Goal: Information Seeking & Learning: Learn about a topic

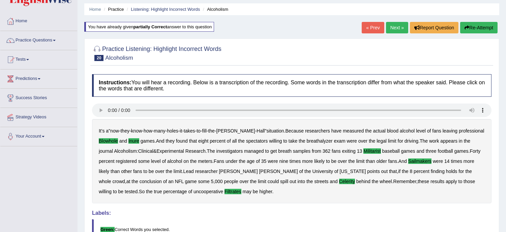
scroll to position [15, 0]
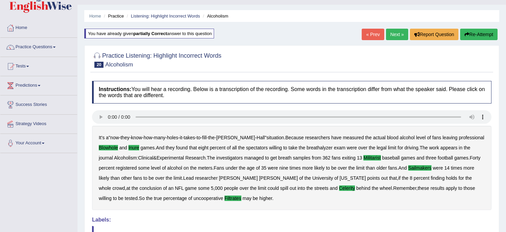
click at [396, 31] on link "Next »" at bounding box center [397, 34] width 22 height 11
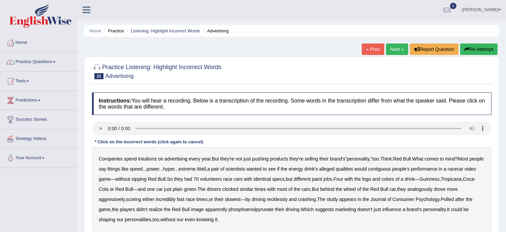
click at [148, 158] on b "intuitions" at bounding box center [147, 158] width 19 height 5
click at [245, 165] on div "Companies spend intuitions on advertising every year . But they're not just pus…" at bounding box center [292, 189] width 400 height 84
click at [253, 187] on b "similar" at bounding box center [246, 188] width 13 height 5
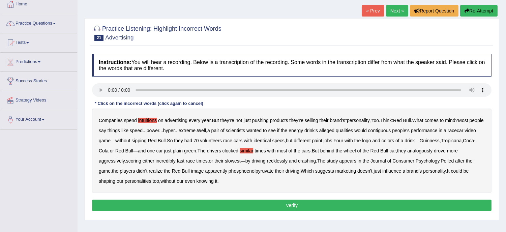
scroll to position [45, 0]
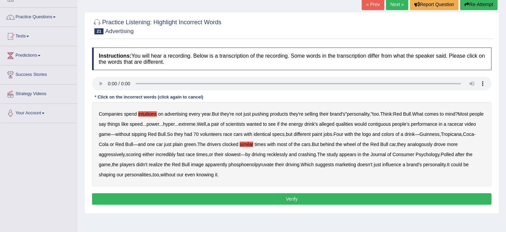
click at [464, 125] on b "racecar" at bounding box center [456, 123] width 16 height 5
click at [391, 125] on b "contiguous" at bounding box center [379, 123] width 23 height 5
click at [202, 114] on b "year" at bounding box center [206, 113] width 9 height 5
click at [207, 112] on b "year" at bounding box center [206, 113] width 9 height 5
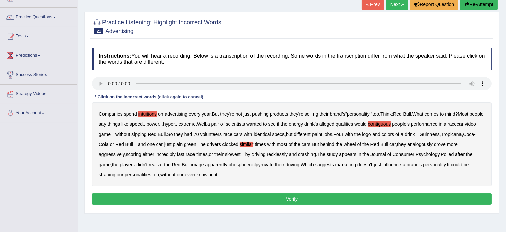
click at [465, 152] on b "after" at bounding box center [459, 154] width 9 height 5
click at [280, 203] on button "Verify" at bounding box center [292, 198] width 400 height 11
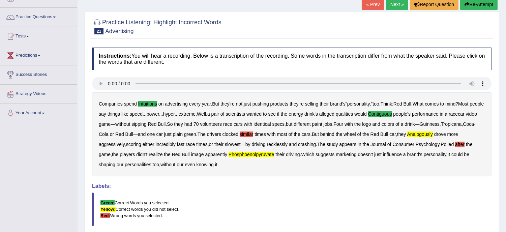
click at [485, 4] on button "Re-Attempt" at bounding box center [478, 4] width 37 height 11
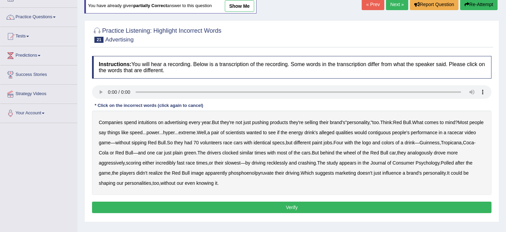
click at [149, 120] on b "intuitions" at bounding box center [147, 122] width 19 height 5
click at [391, 130] on b "contiguous" at bounding box center [379, 132] width 23 height 5
click at [429, 152] on b "analogously" at bounding box center [419, 152] width 25 height 5
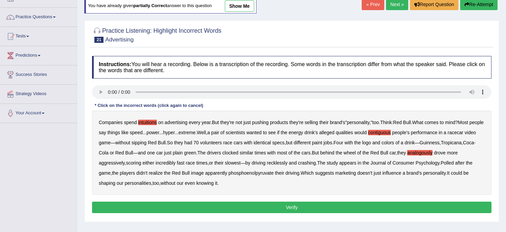
click at [266, 172] on b "phosphoenolpyruvate" at bounding box center [251, 172] width 45 height 5
click at [308, 208] on button "Verify" at bounding box center [292, 207] width 400 height 11
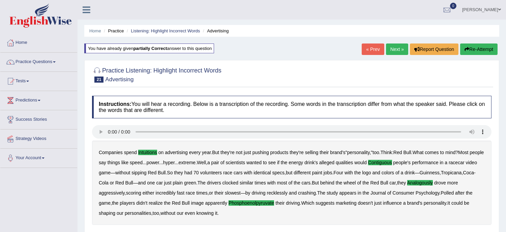
click at [395, 50] on link "Next »" at bounding box center [397, 49] width 22 height 11
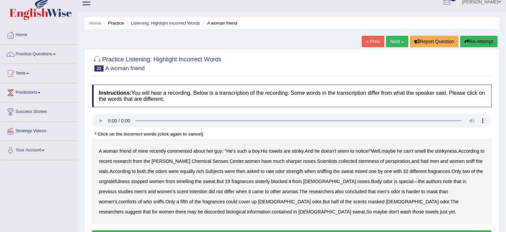
scroll to position [15, 0]
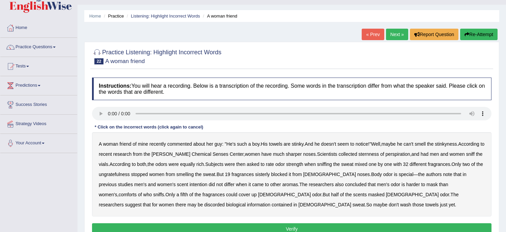
click at [379, 152] on b "sternness" at bounding box center [368, 153] width 21 height 5
click at [270, 174] on b "sisterly" at bounding box center [262, 174] width 15 height 5
click at [410, 154] on b "perspiration" at bounding box center [398, 153] width 25 height 5
click at [137, 192] on b "comforts" at bounding box center [128, 194] width 18 height 5
click at [406, 152] on b "perspiration" at bounding box center [398, 153] width 25 height 5
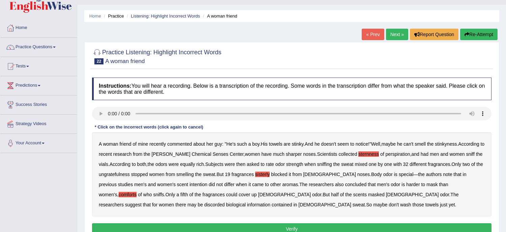
click at [309, 225] on button "Verify" at bounding box center [292, 228] width 400 height 11
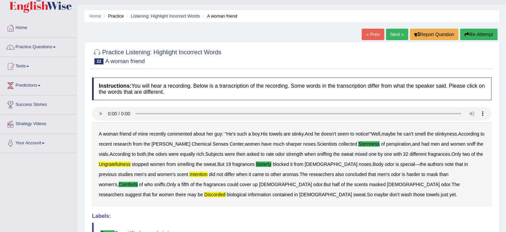
click at [479, 34] on button "Re-Attempt" at bounding box center [478, 34] width 37 height 11
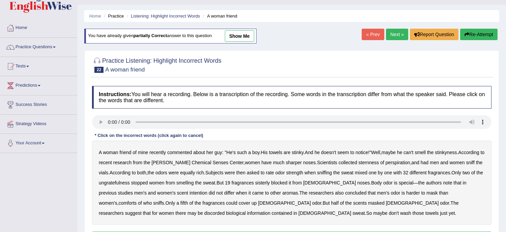
scroll to position [15, 0]
click at [375, 163] on b "sternness" at bounding box center [368, 162] width 21 height 5
click at [122, 183] on b "ungratefulness" at bounding box center [114, 182] width 31 height 5
click at [270, 181] on b "sisterly" at bounding box center [262, 182] width 15 height 5
click at [225, 210] on b "discorded" at bounding box center [214, 212] width 21 height 5
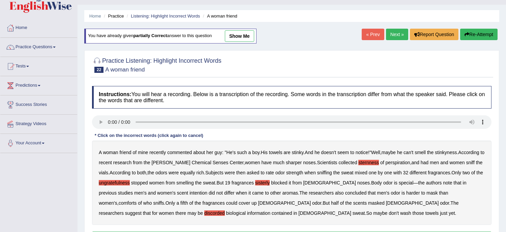
click at [137, 200] on b "comforts" at bounding box center [128, 202] width 18 height 5
click at [190, 194] on b "intention" at bounding box center [199, 192] width 18 height 5
drag, startPoint x: 171, startPoint y: 167, endPoint x: 149, endPoint y: 158, distance: 23.9
click at [149, 158] on div "A woman friend of mine recently commented about her guy : " He's such a boy . H…" at bounding box center [292, 183] width 400 height 84
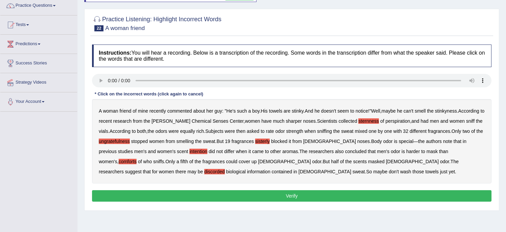
scroll to position [60, 0]
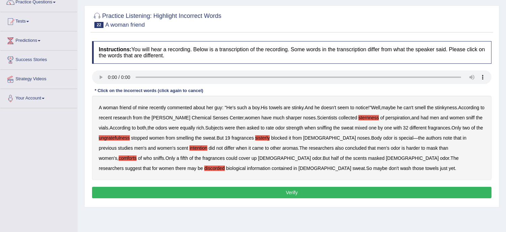
click at [319, 193] on button "Verify" at bounding box center [292, 192] width 400 height 11
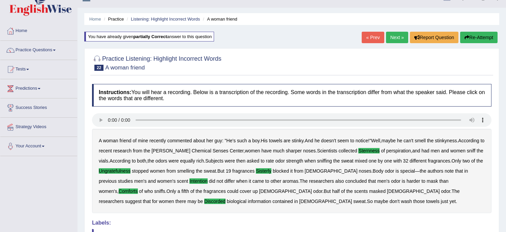
scroll to position [0, 0]
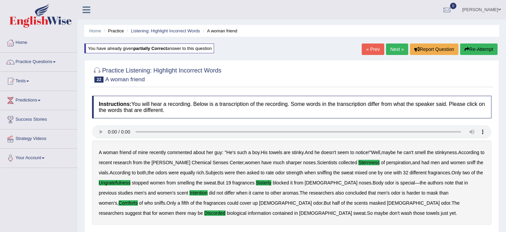
click at [392, 50] on link "Next »" at bounding box center [397, 49] width 22 height 11
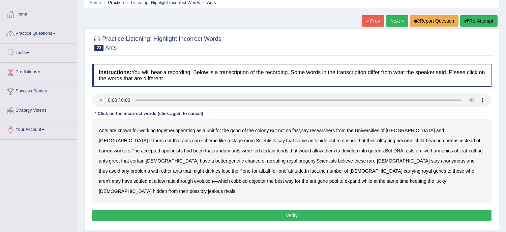
scroll to position [30, 0]
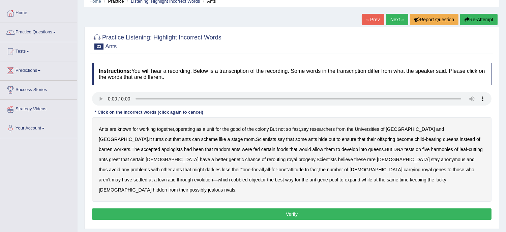
click at [415, 153] on div "Ants are known for working together , operating as a unit for the good of the c…" at bounding box center [292, 159] width 400 height 84
click at [120, 157] on b "greet" at bounding box center [114, 159] width 11 height 5
drag, startPoint x: 139, startPoint y: 119, endPoint x: 187, endPoint y: 151, distance: 57.7
click at [187, 151] on div "Ants are known for working together , operating as a unit for the good of the c…" at bounding box center [292, 159] width 400 height 84
click at [265, 130] on b "colony" at bounding box center [261, 128] width 13 height 5
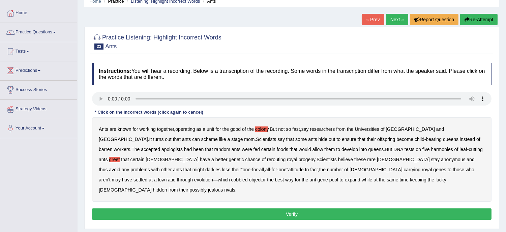
drag, startPoint x: 231, startPoint y: 140, endPoint x: 253, endPoint y: 180, distance: 45.9
click at [253, 180] on div "Ants are known for working together , operating as a unit for the good of the c…" at bounding box center [292, 159] width 400 height 84
click at [289, 208] on button "Verify" at bounding box center [292, 213] width 400 height 11
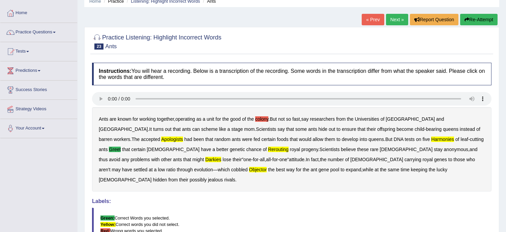
drag, startPoint x: 198, startPoint y: 124, endPoint x: 265, endPoint y: 118, distance: 67.7
click at [265, 118] on div "Ants are known for working together , operating as a unit for the good of the c…" at bounding box center [292, 149] width 400 height 84
click at [265, 118] on b "colony" at bounding box center [261, 118] width 13 height 5
click at [183, 137] on b "apologists" at bounding box center [172, 139] width 22 height 5
click at [431, 137] on b "harmonies" at bounding box center [442, 139] width 23 height 5
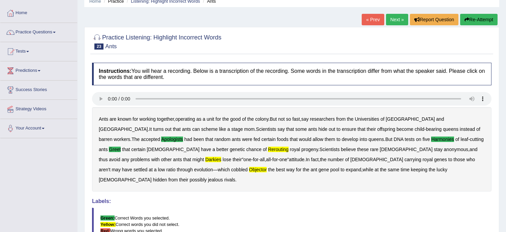
click at [268, 148] on b "rerouting" at bounding box center [278, 149] width 21 height 5
click at [221, 157] on b "darkies" at bounding box center [213, 159] width 16 height 5
click at [267, 167] on b "objector" at bounding box center [258, 169] width 18 height 5
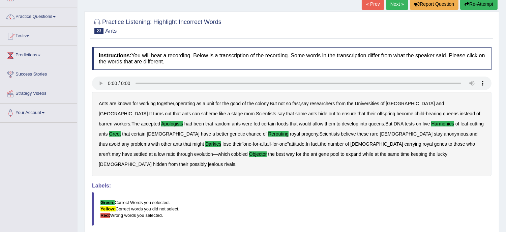
scroll to position [45, 0]
click at [480, 1] on button "Re-Attempt" at bounding box center [478, 4] width 37 height 11
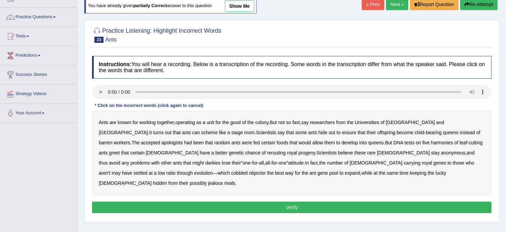
drag, startPoint x: 169, startPoint y: 135, endPoint x: 220, endPoint y: 121, distance: 53.3
click at [220, 121] on div "Ants are known for working together , operating as a unit for the good of the c…" at bounding box center [292, 153] width 400 height 84
click at [440, 137] on div "Ants are known for working together , operating as a unit for the good of the c…" at bounding box center [292, 153] width 400 height 84
click at [183, 140] on b "apologists" at bounding box center [172, 142] width 21 height 5
drag, startPoint x: 273, startPoint y: 134, endPoint x: 224, endPoint y: 134, distance: 49.6
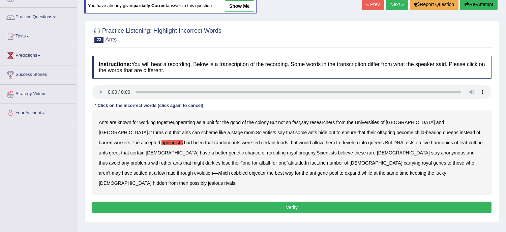
click at [224, 134] on div "Ants are known for working together , operating as a unit for the good of the c…" at bounding box center [292, 153] width 400 height 84
click at [431, 144] on b "harmonies" at bounding box center [442, 142] width 22 height 5
drag, startPoint x: 383, startPoint y: 157, endPoint x: 401, endPoint y: 155, distance: 18.6
click at [401, 155] on div "Ants are known for working together , operating as a unit for the good of the c…" at bounding box center [292, 153] width 400 height 84
click at [221, 160] on b "darkies" at bounding box center [212, 162] width 15 height 5
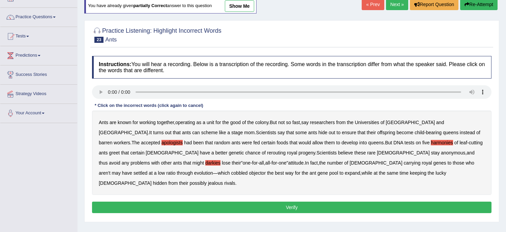
drag, startPoint x: 354, startPoint y: 147, endPoint x: 366, endPoint y: 146, distance: 11.2
click at [366, 146] on div "Ants are known for working together , operating as a unit for the good of the c…" at bounding box center [292, 153] width 400 height 84
click at [267, 153] on b "rerouting" at bounding box center [276, 152] width 19 height 5
click at [228, 202] on button "Verify" at bounding box center [292, 207] width 400 height 11
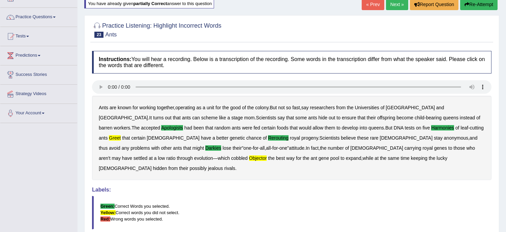
click at [475, 3] on button "Re-Attempt" at bounding box center [478, 4] width 37 height 11
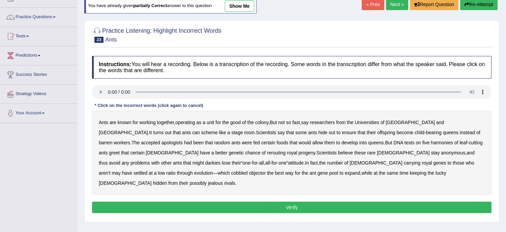
click at [183, 140] on b "apologists" at bounding box center [172, 142] width 21 height 5
click at [431, 144] on b "harmonies" at bounding box center [442, 142] width 22 height 5
click at [120, 150] on b "greet" at bounding box center [114, 152] width 11 height 5
click at [287, 153] on b "royal" at bounding box center [292, 152] width 10 height 5
click at [166, 149] on div "Ants are known for working together , operating as a unit for the good of the c…" at bounding box center [292, 153] width 400 height 84
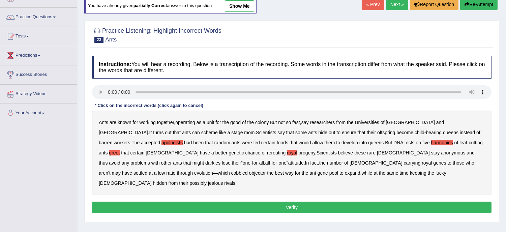
click at [267, 153] on b "rerouting" at bounding box center [276, 152] width 19 height 5
click at [287, 152] on b "royal" at bounding box center [292, 152] width 10 height 5
click at [426, 155] on div "Ants are known for working together , operating as a unit for the good of the c…" at bounding box center [292, 153] width 400 height 84
click at [221, 160] on b "darkies" at bounding box center [212, 162] width 15 height 5
click at [393, 169] on div "Ants are known for working together , operating as a unit for the good of the c…" at bounding box center [292, 153] width 400 height 84
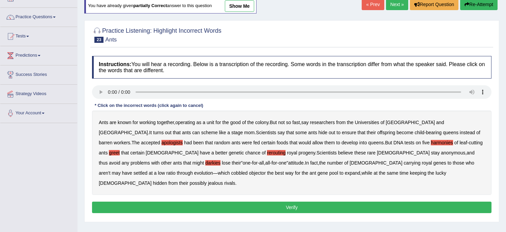
click at [299, 202] on button "Verify" at bounding box center [292, 207] width 400 height 11
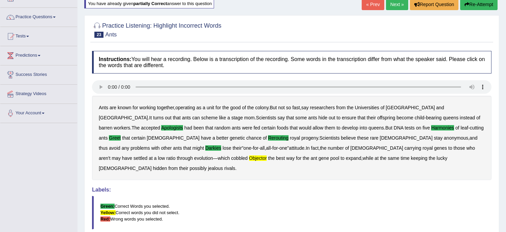
click at [476, 5] on button "Re-Attempt" at bounding box center [478, 4] width 37 height 11
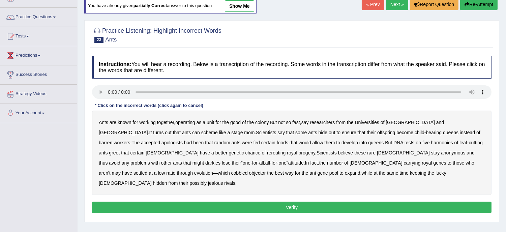
scroll to position [45, 0]
drag, startPoint x: 352, startPoint y: 135, endPoint x: 373, endPoint y: 136, distance: 21.3
click at [373, 136] on div "Ants are known for working together , operating as a unit for the good of the c…" at bounding box center [292, 153] width 400 height 84
drag, startPoint x: 374, startPoint y: 136, endPoint x: 400, endPoint y: 139, distance: 26.9
click at [400, 139] on div "Ants are known for working together , operating as a unit for the good of the c…" at bounding box center [292, 153] width 400 height 84
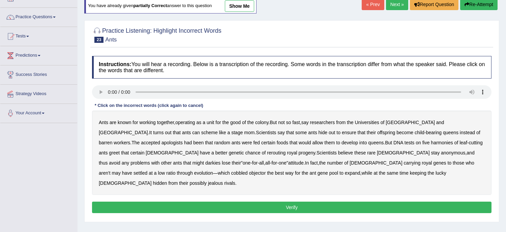
drag, startPoint x: 400, startPoint y: 139, endPoint x: 442, endPoint y: 137, distance: 41.9
click at [442, 137] on div "Ants are known for working together , operating as a unit for the good of the c…" at bounding box center [292, 153] width 400 height 84
click at [183, 140] on b "apologists" at bounding box center [172, 142] width 21 height 5
click at [431, 142] on b "harmonies" at bounding box center [442, 142] width 22 height 5
click at [120, 150] on b "greet" at bounding box center [114, 152] width 11 height 5
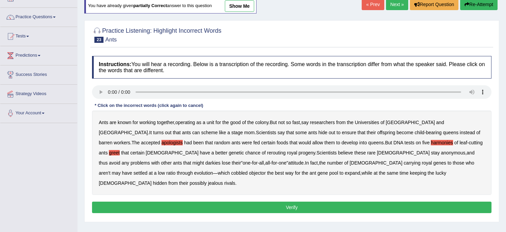
click at [267, 153] on b "rerouting" at bounding box center [276, 152] width 19 height 5
click at [221, 160] on b "darkies" at bounding box center [212, 162] width 15 height 5
click at [266, 170] on b "objector" at bounding box center [257, 172] width 17 height 5
click at [292, 202] on button "Verify" at bounding box center [292, 207] width 400 height 11
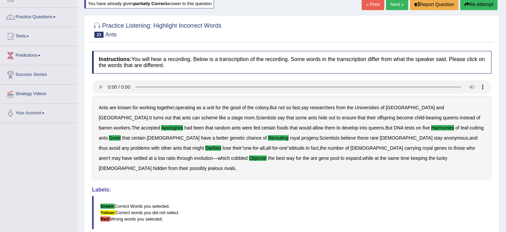
click at [461, 129] on b "leaf" at bounding box center [465, 127] width 8 height 5
click at [461, 127] on b "leaf" at bounding box center [465, 127] width 8 height 5
drag, startPoint x: 378, startPoint y: 148, endPoint x: 315, endPoint y: 148, distance: 63.7
click at [315, 148] on div "Ants are known for working together , operating as a unit for the good of the c…" at bounding box center [292, 138] width 400 height 84
drag, startPoint x: 180, startPoint y: 148, endPoint x: 192, endPoint y: 154, distance: 12.5
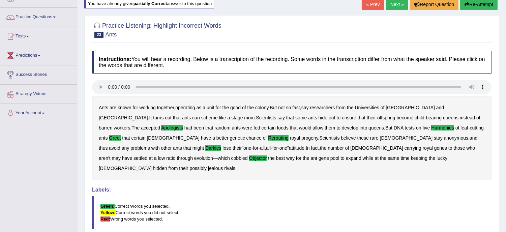
click at [192, 154] on div "Ants are known for working together , operating as a unit for the good of the c…" at bounding box center [292, 138] width 400 height 84
drag, startPoint x: 348, startPoint y: 149, endPoint x: 382, endPoint y: 145, distance: 33.6
click at [382, 145] on div "Ants are known for working together , operating as a unit for the good of the c…" at bounding box center [292, 138] width 400 height 84
drag, startPoint x: 382, startPoint y: 145, endPoint x: 415, endPoint y: 156, distance: 35.1
click at [415, 156] on div "Ants are known for working together , operating as a unit for the good of the c…" at bounding box center [292, 138] width 400 height 84
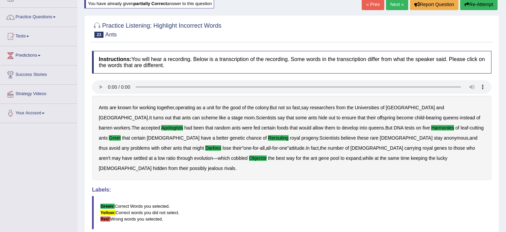
drag, startPoint x: 390, startPoint y: 11, endPoint x: 392, endPoint y: 1, distance: 9.9
click at [392, 1] on div "« Prev Next » Report Question Re-Attempt" at bounding box center [431, 5] width 138 height 13
click at [392, 1] on link "Next »" at bounding box center [397, 4] width 22 height 11
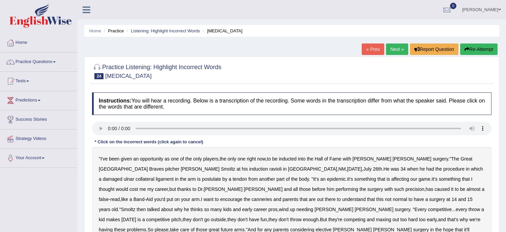
click at [204, 168] on div "" I've been given an opportunity as one of the only players , the only one righ…" at bounding box center [292, 209] width 400 height 125
click at [339, 168] on b "NM" at bounding box center [342, 168] width 7 height 5
click at [272, 197] on b "canneries" at bounding box center [262, 199] width 21 height 5
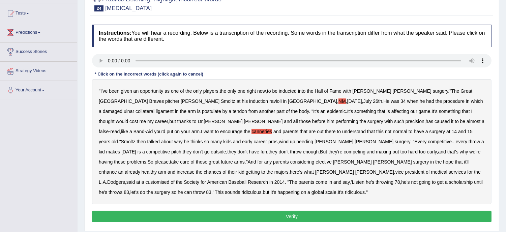
scroll to position [75, 0]
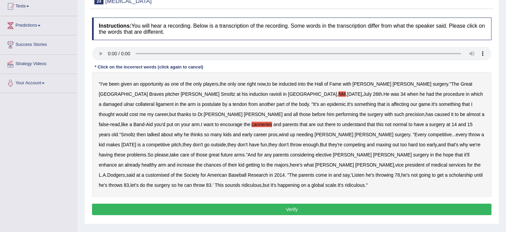
click at [451, 116] on b "it" at bounding box center [452, 114] width 2 height 5
drag, startPoint x: 243, startPoint y: 140, endPoint x: 286, endPoint y: 147, distance: 43.8
click at [286, 147] on div "" I've been given an opportunity as one of the only players , the only one righ…" at bounding box center [292, 134] width 400 height 125
drag, startPoint x: 418, startPoint y: 146, endPoint x: 308, endPoint y: 144, distance: 110.6
click at [308, 144] on div "" I've been given an opportunity as one of the only players , the only one righ…" at bounding box center [292, 134] width 400 height 125
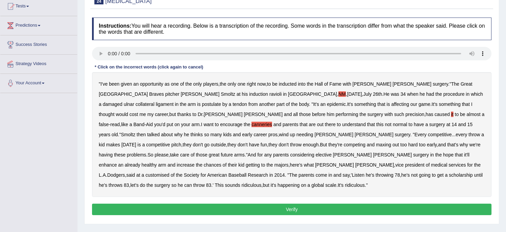
drag, startPoint x: 305, startPoint y: 167, endPoint x: 346, endPoint y: 176, distance: 42.5
click at [346, 176] on div "" I've been given an opportunity as one of the only players , the only one righ…" at bounding box center [292, 134] width 400 height 125
click at [451, 115] on b "it" at bounding box center [452, 114] width 2 height 5
click at [295, 204] on button "Verify" at bounding box center [292, 209] width 400 height 11
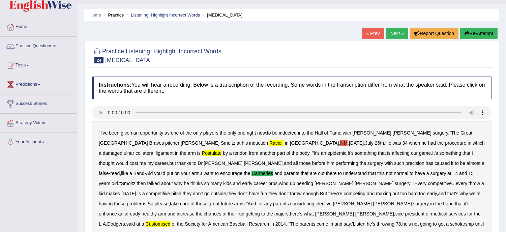
scroll to position [15, 0]
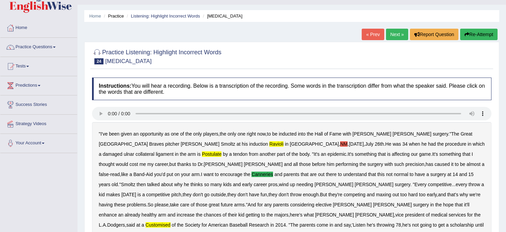
click at [340, 142] on b "NM" at bounding box center [343, 143] width 7 height 5
click at [273, 123] on div "" I've been given an opportunity as one of the only players , the only one righ…" at bounding box center [292, 184] width 400 height 125
click at [476, 35] on button "Re-Attempt" at bounding box center [478, 34] width 37 height 11
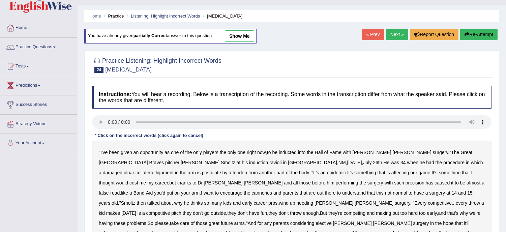
click at [254, 156] on div "" I've been given an opportunity as one of the only players , the only one righ…" at bounding box center [292, 203] width 400 height 125
click at [165, 163] on div "" I've been given an opportunity as one of the only players , the only one righ…" at bounding box center [292, 203] width 400 height 125
click at [419, 174] on b "game" at bounding box center [425, 172] width 12 height 5
drag, startPoint x: 292, startPoint y: 174, endPoint x: 304, endPoint y: 179, distance: 13.2
click at [304, 179] on div "" I've been given an opportunity as one of the only players , the only one righ…" at bounding box center [292, 203] width 400 height 125
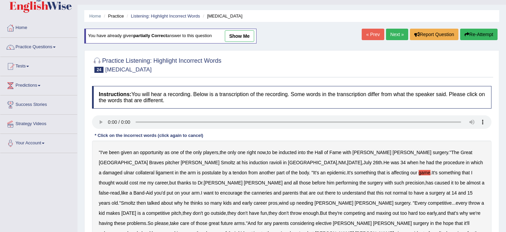
click at [291, 167] on div "" I've been given an opportunity as one of the only players , the only one righ…" at bounding box center [292, 203] width 400 height 125
click at [419, 171] on b "game" at bounding box center [425, 172] width 12 height 5
click at [179, 160] on b "pitcher" at bounding box center [172, 162] width 14 height 5
click at [463, 145] on div "" I've been given an opportunity as one of the only players , the only one righ…" at bounding box center [292, 203] width 400 height 125
click at [272, 190] on b "canneries" at bounding box center [262, 192] width 21 height 5
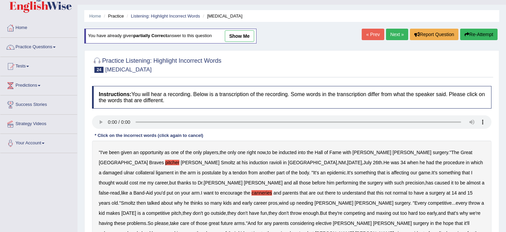
click at [468, 154] on div "" I've been given an opportunity as one of the only players , the only one righ…" at bounding box center [292, 203] width 400 height 125
click at [179, 160] on b "pitcher" at bounding box center [172, 162] width 14 height 5
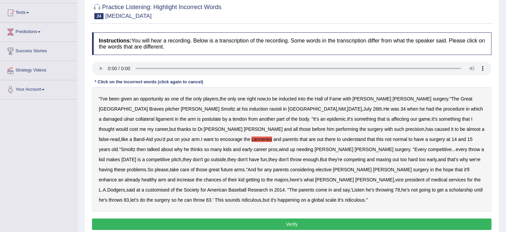
scroll to position [75, 0]
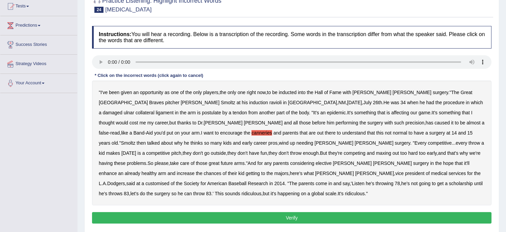
click at [269, 101] on b "ravioli" at bounding box center [275, 102] width 12 height 5
click at [234, 212] on button "Verify" at bounding box center [292, 217] width 400 height 11
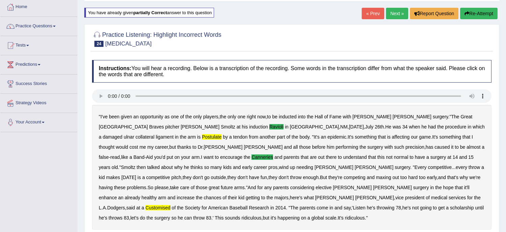
scroll to position [30, 0]
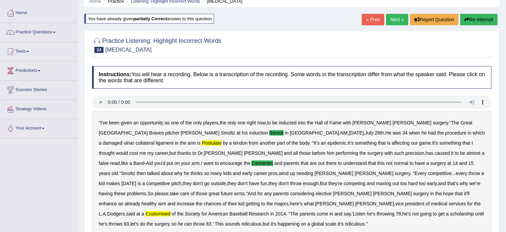
click at [488, 15] on button "Re-Attempt" at bounding box center [478, 19] width 37 height 11
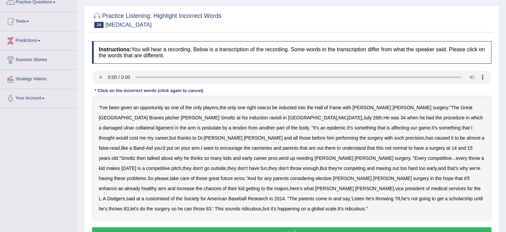
scroll to position [75, 0]
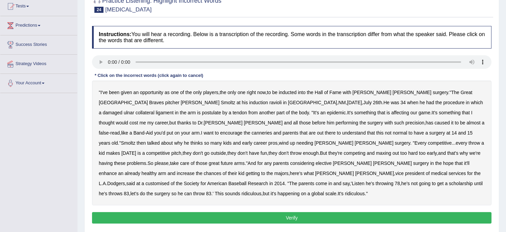
click at [320, 94] on b "Hall" at bounding box center [319, 92] width 8 height 5
drag, startPoint x: 320, startPoint y: 94, endPoint x: 328, endPoint y: 94, distance: 7.4
click at [328, 94] on div "" I've been given an opportunity as one of the only players , the only one righ…" at bounding box center [292, 143] width 400 height 125
click at [328, 94] on b "of" at bounding box center [326, 92] width 4 height 5
click at [323, 91] on b "Hall" at bounding box center [319, 92] width 8 height 5
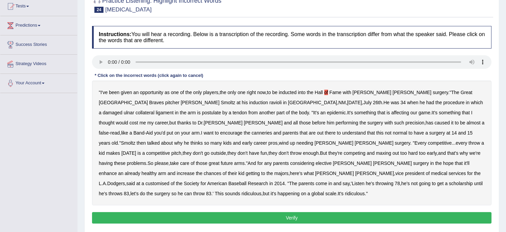
click at [326, 92] on div "" I've been given an opportunity as one of the only players , the only one righ…" at bounding box center [292, 143] width 400 height 125
click at [331, 93] on div "" I've been given an opportunity as one of the only players , the only one righ…" at bounding box center [292, 143] width 400 height 125
click at [328, 92] on b "of" at bounding box center [326, 92] width 4 height 5
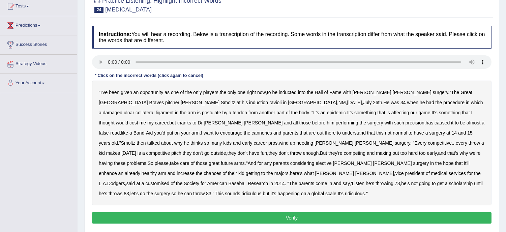
click at [272, 130] on b "canneries" at bounding box center [262, 132] width 21 height 5
click at [170, 181] on b "customised" at bounding box center [158, 183] width 24 height 5
click at [272, 130] on b "canneries" at bounding box center [262, 132] width 21 height 5
click at [227, 149] on div "" I've been given an opportunity as one of the only players , the only one righ…" at bounding box center [292, 143] width 400 height 125
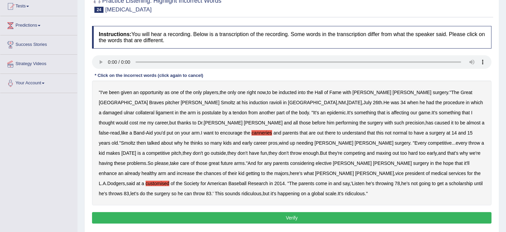
click at [207, 96] on div "" I've been given an opportunity as one of the only players , the only one righ…" at bounding box center [292, 143] width 400 height 125
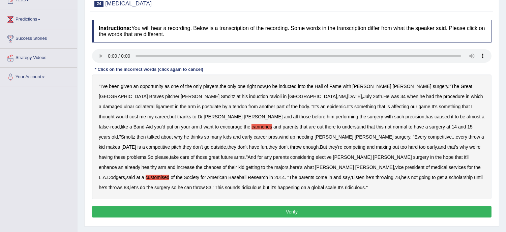
scroll to position [62, 0]
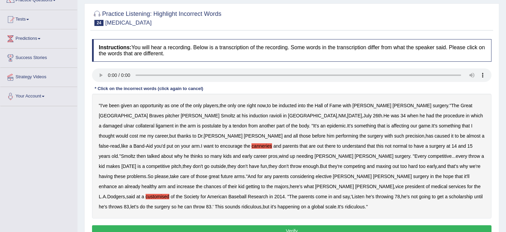
click at [160, 153] on b "talked" at bounding box center [153, 155] width 12 height 5
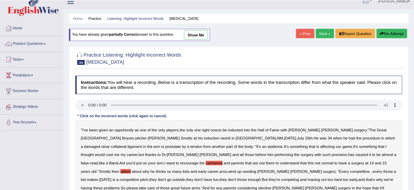
scroll to position [0, 0]
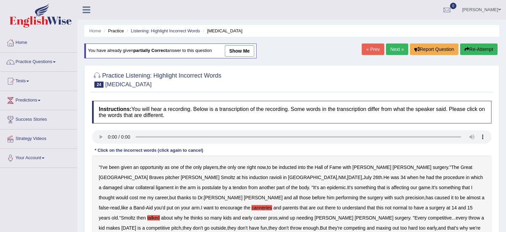
click at [494, 13] on link "[PERSON_NAME]" at bounding box center [481, 9] width 49 height 18
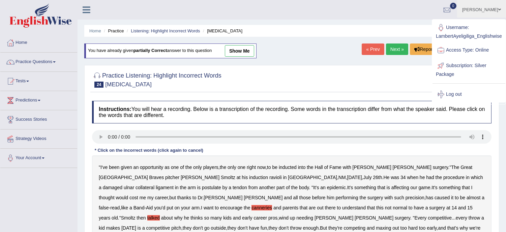
click at [494, 13] on link "[PERSON_NAME]" at bounding box center [481, 9] width 49 height 18
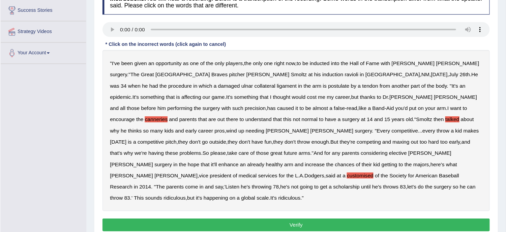
scroll to position [110, 0]
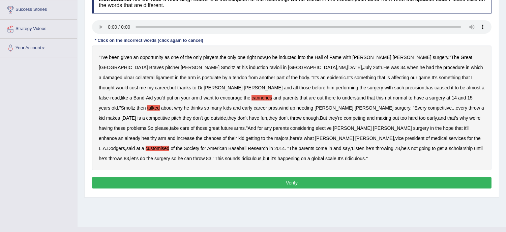
drag, startPoint x: 406, startPoint y: 0, endPoint x: 349, endPoint y: 205, distance: 212.5
click at [349, 205] on div "Home Practice Listening: Highlight Incorrect Words Elective Surgery You have al…" at bounding box center [292, 58] width 429 height 337
click at [504, 9] on div "Home Practice Listening: Highlight Incorrect Words Elective Surgery You have al…" at bounding box center [292, 58] width 429 height 337
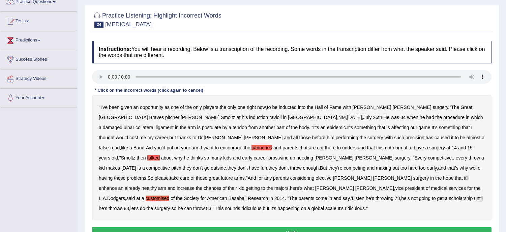
scroll to position [65, 0]
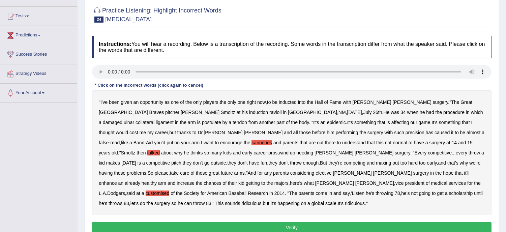
click at [269, 112] on b "ravioli" at bounding box center [275, 112] width 12 height 5
click at [160, 110] on div "" I've been given an opportunity as one of the only players , the only one righ…" at bounding box center [292, 152] width 400 height 125
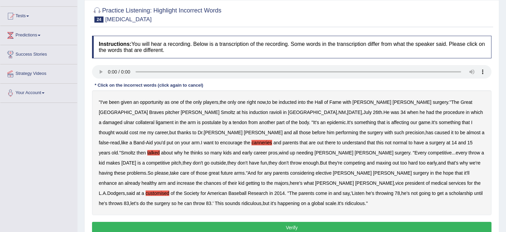
click at [269, 113] on b "ravioli" at bounding box center [275, 112] width 12 height 5
click at [356, 139] on div "" I've been given an opportunity as one of the only players , the only one righ…" at bounding box center [292, 152] width 400 height 125
click at [160, 150] on b "talked" at bounding box center [153, 152] width 12 height 5
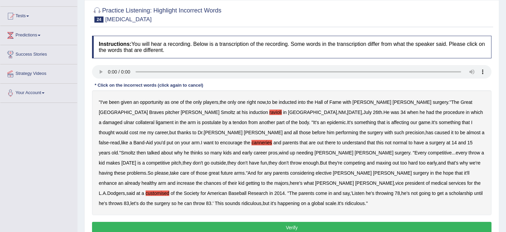
click at [310, 222] on button "Verify" at bounding box center [292, 227] width 400 height 11
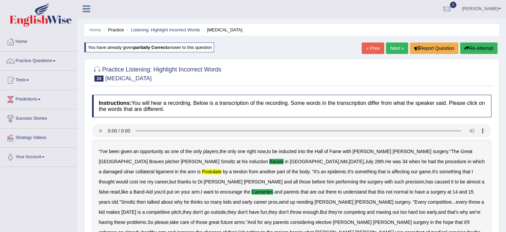
scroll to position [0, 0]
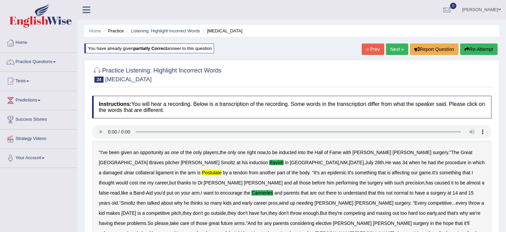
click at [480, 48] on button "Re-Attempt" at bounding box center [478, 49] width 37 height 11
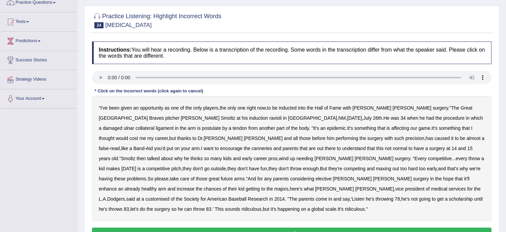
scroll to position [60, 0]
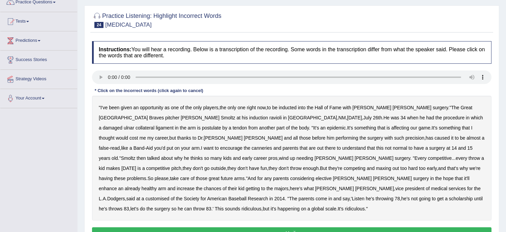
click at [362, 111] on div "" I've been given an opportunity as one of the only players , the only one righ…" at bounding box center [292, 158] width 400 height 125
click at [269, 117] on b "ravioli" at bounding box center [275, 117] width 12 height 5
click at [272, 145] on b "canneries" at bounding box center [262, 147] width 21 height 5
click at [248, 166] on b "don't" at bounding box center [243, 168] width 10 height 5
click at [395, 161] on div "" I've been given an opportunity as one of the only players , the only one righ…" at bounding box center [292, 158] width 400 height 125
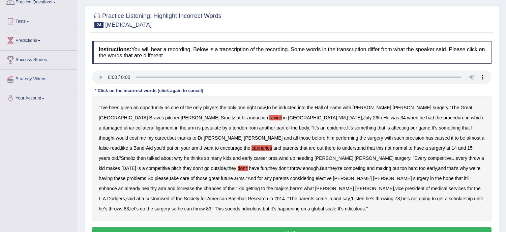
click at [395, 161] on div "" I've been given an opportunity as one of the only players , the only one righ…" at bounding box center [292, 158] width 400 height 125
click at [248, 166] on b "don't" at bounding box center [243, 168] width 10 height 5
click at [170, 196] on b "customised" at bounding box center [158, 198] width 24 height 5
click at [313, 110] on div "" I've been given an opportunity as one of the only players , the only one righ…" at bounding box center [292, 158] width 400 height 125
drag, startPoint x: 366, startPoint y: 108, endPoint x: 418, endPoint y: 100, distance: 53.3
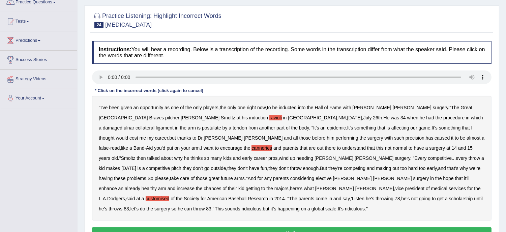
click at [418, 100] on div "" I've been given an opportunity as one of the only players , the only one righ…" at bounding box center [292, 158] width 400 height 125
drag, startPoint x: 245, startPoint y: 120, endPoint x: 268, endPoint y: 125, distance: 23.8
click at [268, 125] on div "" I've been given an opportunity as one of the only players , the only one righ…" at bounding box center [292, 158] width 400 height 125
drag, startPoint x: 268, startPoint y: 125, endPoint x: 280, endPoint y: 127, distance: 11.7
click at [280, 127] on div "" I've been given an opportunity as one of the only players , the only one righ…" at bounding box center [292, 158] width 400 height 125
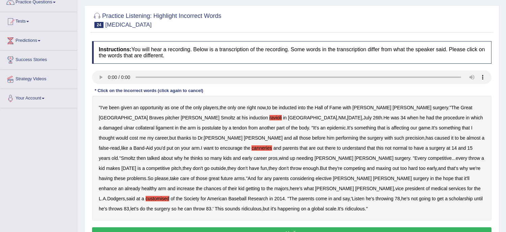
drag, startPoint x: 281, startPoint y: 127, endPoint x: 312, endPoint y: 134, distance: 31.2
click at [312, 134] on div "" I've been given an opportunity as one of the only players , the only one righ…" at bounding box center [292, 158] width 400 height 125
drag, startPoint x: 348, startPoint y: 122, endPoint x: 362, endPoint y: 117, distance: 14.3
click at [362, 117] on div "" I've been given an opportunity as one of the only players , the only one righ…" at bounding box center [292, 158] width 400 height 125
drag, startPoint x: 274, startPoint y: 135, endPoint x: 309, endPoint y: 147, distance: 36.6
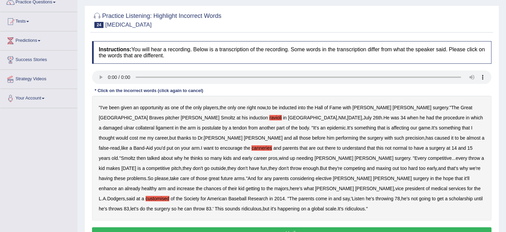
click at [309, 147] on div "" I've been given an opportunity as one of the only players , the only one righ…" at bounding box center [292, 158] width 400 height 125
drag, startPoint x: 309, startPoint y: 147, endPoint x: 402, endPoint y: 145, distance: 93.1
click at [402, 145] on div "" I've been given an opportunity as one of the only players , the only one righ…" at bounding box center [292, 158] width 400 height 125
click at [203, 155] on b "thinks" at bounding box center [197, 157] width 12 height 5
click at [404, 141] on div "" I've been given an opportunity as one of the only players , the only one righ…" at bounding box center [292, 158] width 400 height 125
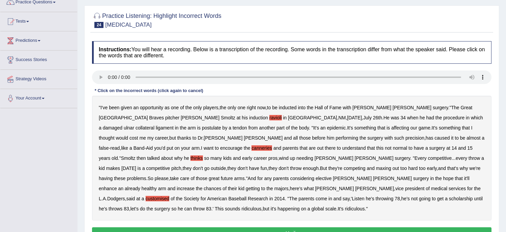
click at [403, 141] on div "" I've been given an opportunity as one of the only players , the only one righ…" at bounding box center [292, 158] width 400 height 125
click at [203, 155] on b "thinks" at bounding box center [197, 157] width 12 height 5
drag, startPoint x: 400, startPoint y: 147, endPoint x: 320, endPoint y: 147, distance: 80.3
click at [320, 147] on div "" I've been given an opportunity as one of the only players , the only one righ…" at bounding box center [292, 158] width 400 height 125
click at [292, 227] on button "Verify" at bounding box center [292, 232] width 400 height 11
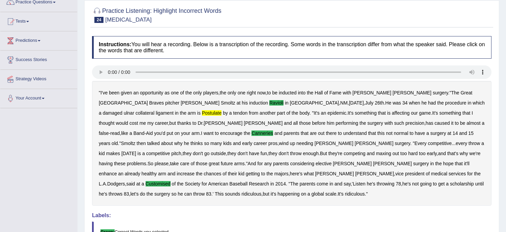
scroll to position [45, 0]
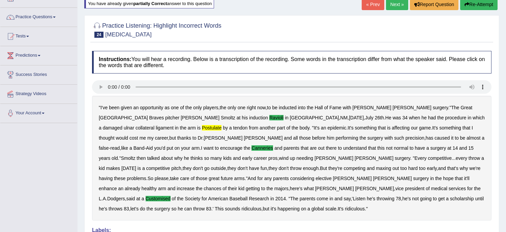
click at [483, 5] on button "Re-Attempt" at bounding box center [478, 4] width 37 height 11
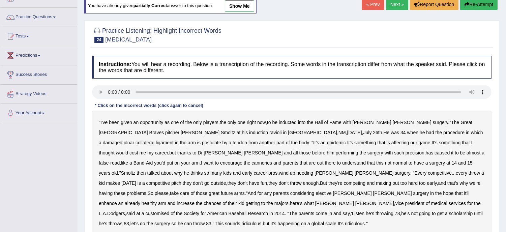
click at [269, 131] on b "ravioli" at bounding box center [275, 132] width 12 height 5
click at [252, 136] on div "" I've been given an opportunity as one of the only players , the only one righ…" at bounding box center [292, 173] width 400 height 125
click at [221, 140] on b "postulate" at bounding box center [211, 142] width 19 height 5
click at [272, 160] on b "canneries" at bounding box center [262, 162] width 21 height 5
click at [444, 167] on div "" I've been given an opportunity as one of the only players , the only one righ…" at bounding box center [292, 173] width 400 height 125
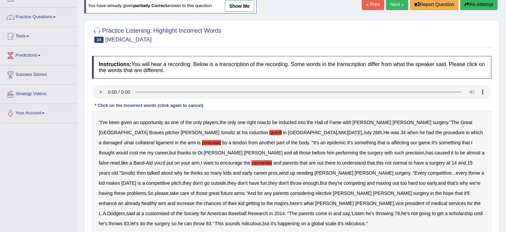
drag, startPoint x: 358, startPoint y: 183, endPoint x: 366, endPoint y: 181, distance: 7.9
click at [366, 181] on div "" I've been given an opportunity as one of the only players , the only one righ…" at bounding box center [292, 173] width 400 height 125
drag, startPoint x: 323, startPoint y: 189, endPoint x: 363, endPoint y: 227, distance: 55.3
click at [363, 227] on div "Instructions: You will hear a recording. Below is a transcription of the record…" at bounding box center [291, 156] width 403 height 206
click at [170, 211] on b "customised" at bounding box center [158, 213] width 24 height 5
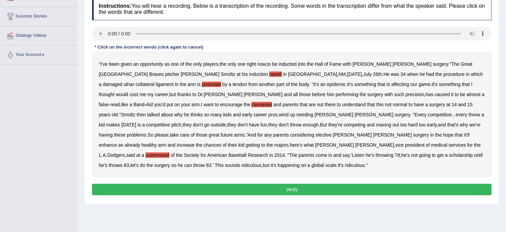
scroll to position [105, 0]
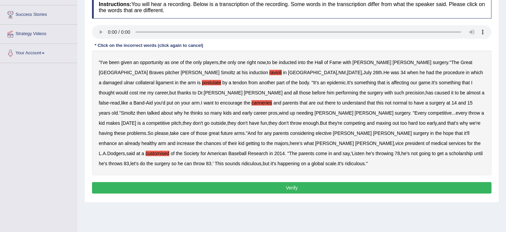
click at [296, 182] on button "Verify" at bounding box center [292, 187] width 400 height 11
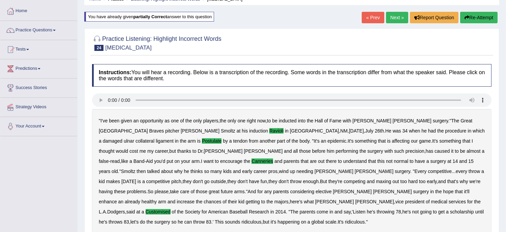
scroll to position [30, 0]
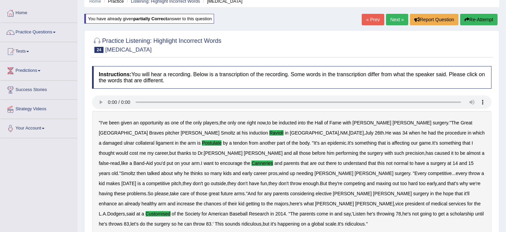
click at [401, 18] on link "Next »" at bounding box center [397, 19] width 22 height 11
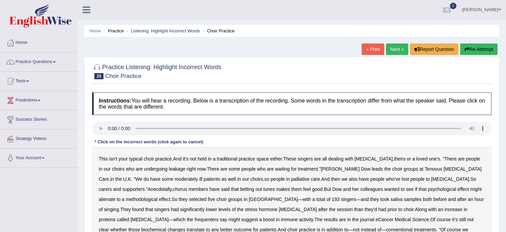
click at [402, 19] on ul "[PERSON_NAME] Toggle navigation Username: LambertAyeligiliga_Englishwise Access…" at bounding box center [356, 9] width 300 height 19
drag, startPoint x: 454, startPoint y: 153, endPoint x: 471, endPoint y: 176, distance: 28.4
click at [471, 176] on div "This isn't your typical choir practice . And it's not held in a traditional pra…" at bounding box center [292, 209] width 400 height 125
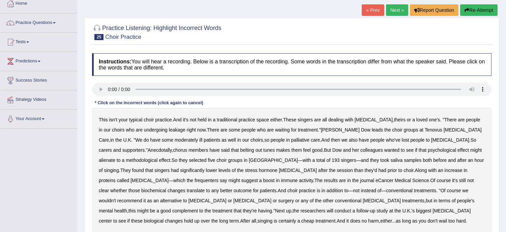
scroll to position [45, 0]
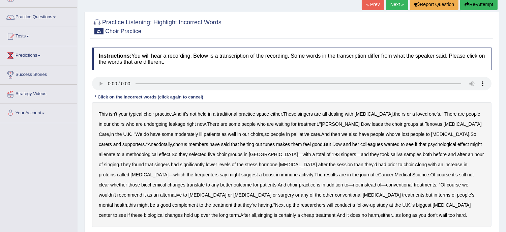
click at [139, 114] on b "typical" at bounding box center [135, 113] width 13 height 5
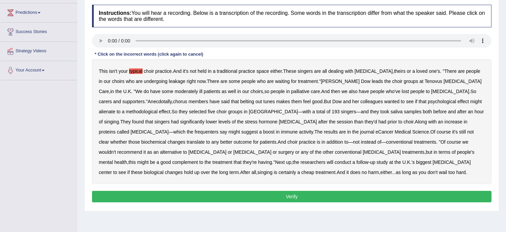
scroll to position [90, 0]
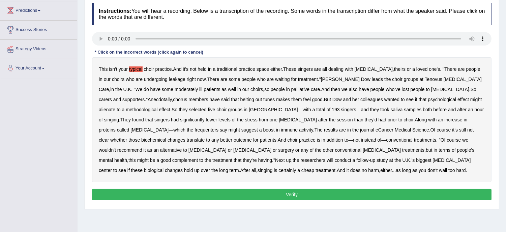
click at [297, 195] on button "Verify" at bounding box center [292, 194] width 400 height 11
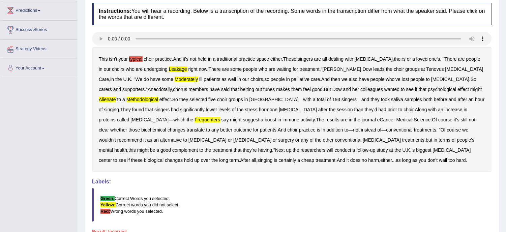
click at [137, 58] on b "typical" at bounding box center [135, 58] width 13 height 5
click at [169, 69] on b "leakage" at bounding box center [178, 68] width 18 height 5
click at [134, 59] on b "typical" at bounding box center [135, 58] width 13 height 5
click at [423, 92] on div "This isn't your typical choir practice . And it's not held in a traditional pra…" at bounding box center [292, 109] width 400 height 125
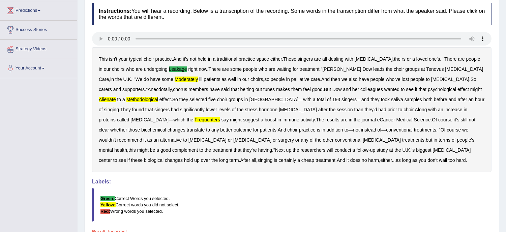
click at [116, 97] on b "alienate" at bounding box center [107, 99] width 17 height 5
click at [158, 97] on b "methodological" at bounding box center [142, 99] width 32 height 5
click at [220, 117] on b "frequenters" at bounding box center [207, 119] width 25 height 5
click at [175, 78] on b "moderately" at bounding box center [186, 79] width 23 height 5
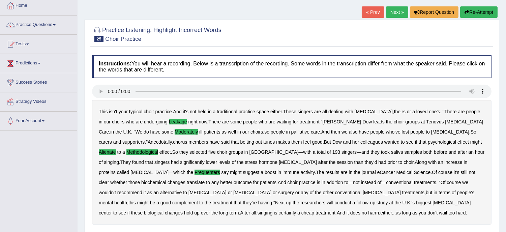
scroll to position [35, 0]
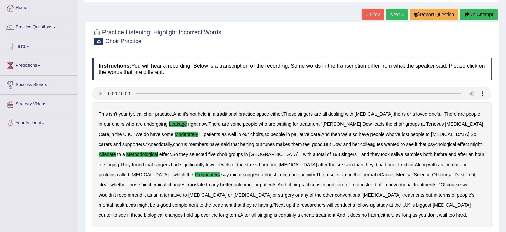
click at [493, 12] on button "Re-Attempt" at bounding box center [478, 14] width 37 height 11
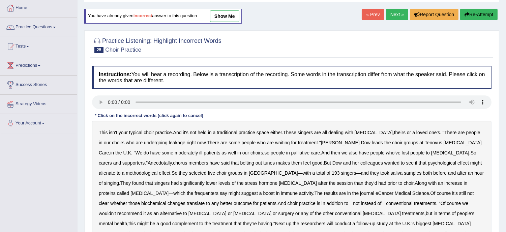
scroll to position [50, 0]
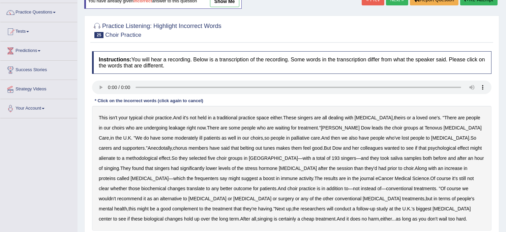
drag, startPoint x: 109, startPoint y: 55, endPoint x: 99, endPoint y: 75, distance: 21.9
click at [99, 75] on div "Instructions: You will hear a recording. Below is a transcription of the record…" at bounding box center [291, 151] width 403 height 206
click at [228, 121] on div "This isn't your typical choir practice . And it's not held in a traditional pra…" at bounding box center [292, 168] width 400 height 125
drag, startPoint x: 277, startPoint y: 119, endPoint x: 306, endPoint y: 121, distance: 29.1
click at [306, 121] on div "This isn't your typical choir practice . And it's not held in a traditional pra…" at bounding box center [292, 168] width 400 height 125
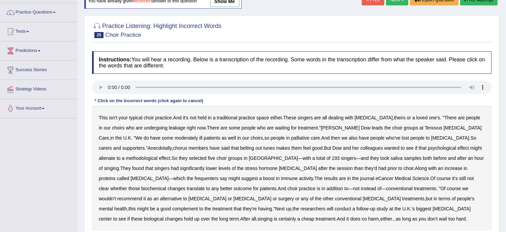
click at [169, 128] on b "leakage" at bounding box center [177, 127] width 17 height 5
drag, startPoint x: 165, startPoint y: 128, endPoint x: 209, endPoint y: 137, distance: 45.6
click at [209, 137] on div "This isn't your typical choir practice . And it's not held in a traditional pra…" at bounding box center [292, 168] width 400 height 125
click at [332, 152] on div "This isn't your typical choir practice . And it's not held in a traditional pra…" at bounding box center [292, 168] width 400 height 125
click at [423, 151] on div "This isn't your typical choir practice . And it's not held in a traditional pra…" at bounding box center [292, 168] width 400 height 125
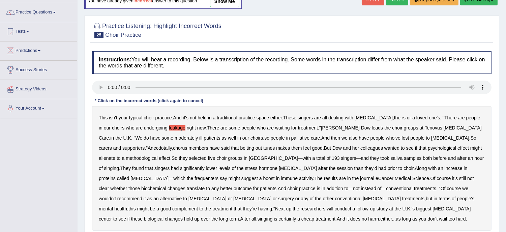
click at [115, 155] on b "alienate" at bounding box center [107, 157] width 17 height 5
click at [157, 155] on b "methodological" at bounding box center [142, 157] width 32 height 5
click at [175, 139] on b "moderately" at bounding box center [186, 137] width 23 height 5
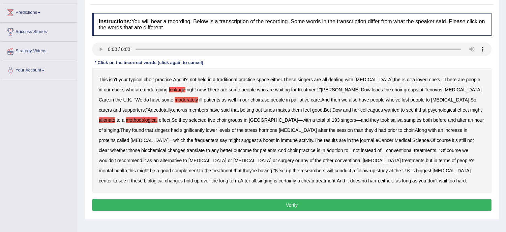
scroll to position [95, 0]
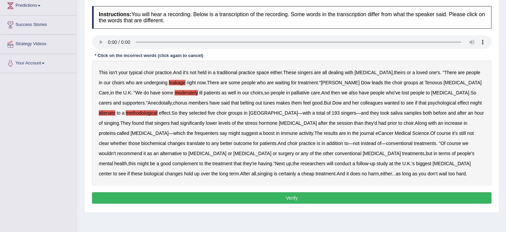
click at [354, 198] on button "Verify" at bounding box center [292, 197] width 400 height 11
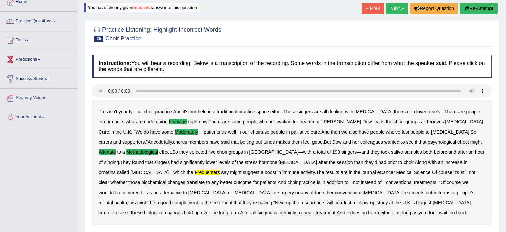
scroll to position [35, 0]
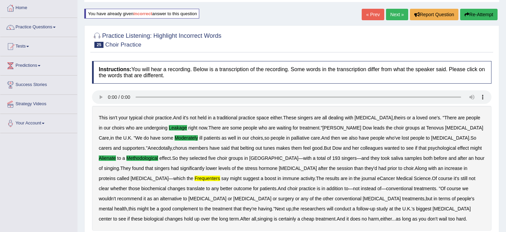
click at [475, 17] on button "Re-Attempt" at bounding box center [478, 14] width 37 height 11
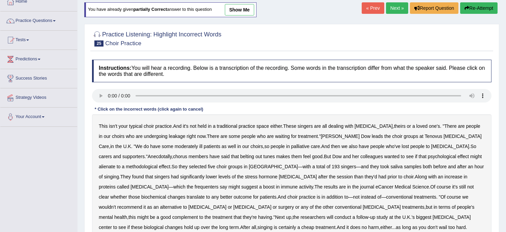
scroll to position [50, 0]
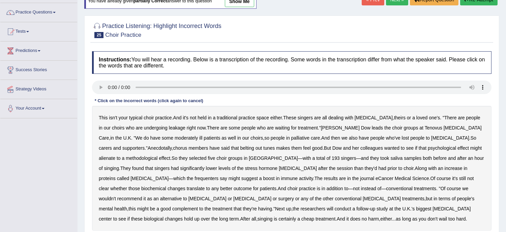
click at [166, 131] on div "This isn't your typical choir practice . And it's not held in a traditional pra…" at bounding box center [292, 168] width 400 height 125
click at [169, 127] on b "leakage" at bounding box center [177, 127] width 17 height 5
click at [175, 137] on b "moderately" at bounding box center [186, 137] width 23 height 5
drag, startPoint x: 461, startPoint y: 137, endPoint x: 349, endPoint y: 125, distance: 112.5
click at [349, 125] on div "This isn't your typical choir practice . And it's not held in a traditional pra…" at bounding box center [292, 168] width 400 height 125
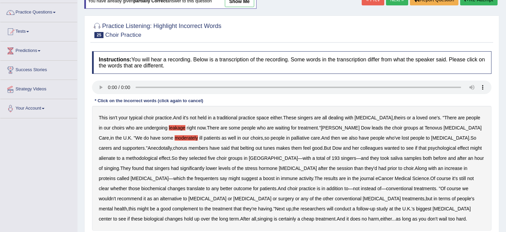
click at [359, 138] on b "have" at bounding box center [364, 137] width 10 height 5
click at [359, 136] on b "have" at bounding box center [364, 137] width 10 height 5
click at [115, 155] on b "alienate" at bounding box center [107, 157] width 17 height 5
click at [157, 155] on b "methodological" at bounding box center [142, 157] width 32 height 5
click at [170, 166] on b "singers" at bounding box center [161, 168] width 15 height 5
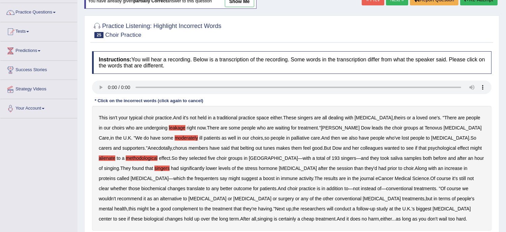
click at [219, 176] on b "frequenters" at bounding box center [207, 178] width 24 height 5
click at [129, 176] on b "called" at bounding box center [123, 178] width 12 height 5
click at [368, 165] on div "This isn't your typical choir practice . And it's not held in a traditional pra…" at bounding box center [292, 168] width 400 height 125
click at [129, 176] on b "called" at bounding box center [123, 178] width 12 height 5
click at [170, 166] on b "singers" at bounding box center [161, 168] width 15 height 5
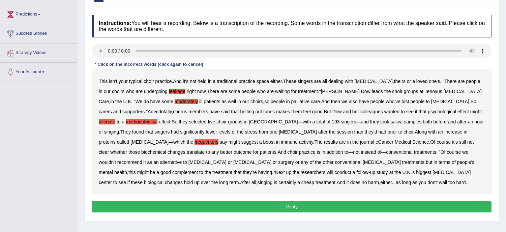
scroll to position [110, 0]
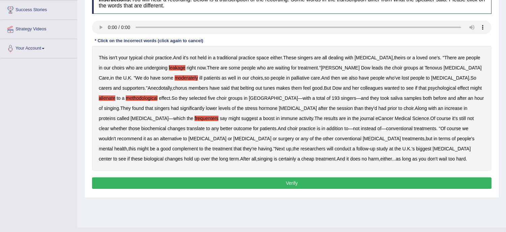
click at [306, 181] on button "Verify" at bounding box center [292, 182] width 400 height 11
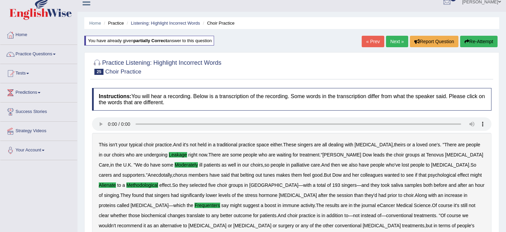
scroll to position [5, 0]
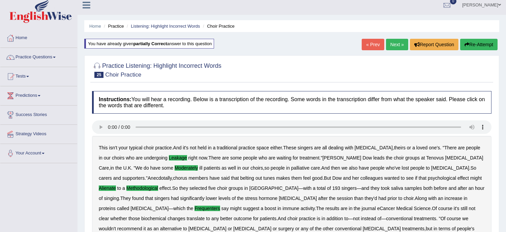
click at [396, 43] on link "Next »" at bounding box center [397, 44] width 22 height 11
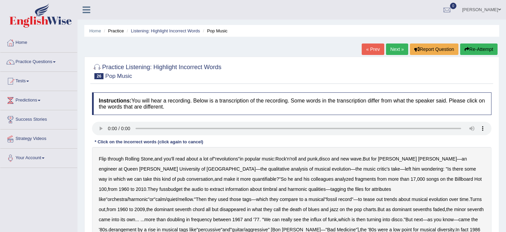
click at [46, 62] on link "Practice Questions" at bounding box center [38, 61] width 77 height 17
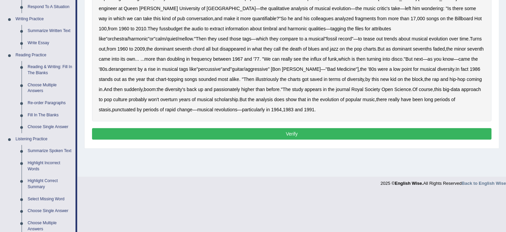
scroll to position [165, 0]
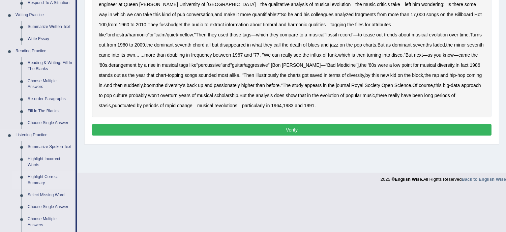
click at [46, 173] on link "Highlight Correct Summary" at bounding box center [50, 180] width 51 height 18
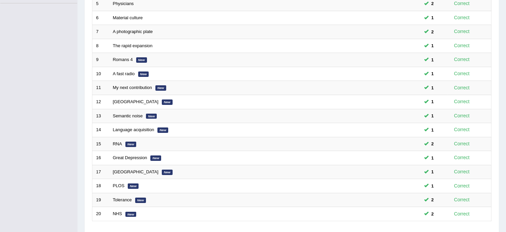
scroll to position [180, 0]
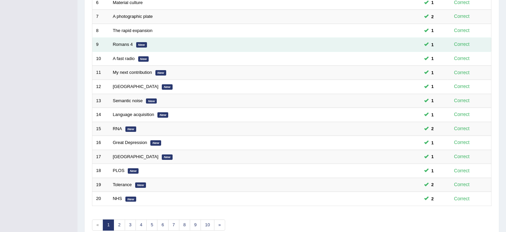
click at [165, 48] on td "Romans 4 New" at bounding box center [239, 45] width 261 height 14
click at [137, 45] on em "New" at bounding box center [141, 44] width 11 height 5
click at [129, 46] on link "Romans 4" at bounding box center [123, 44] width 20 height 5
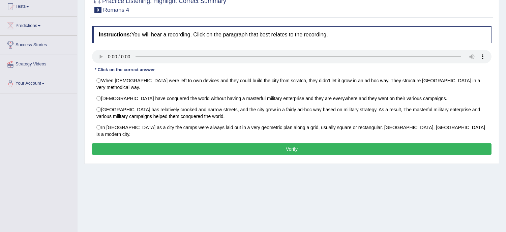
scroll to position [75, 0]
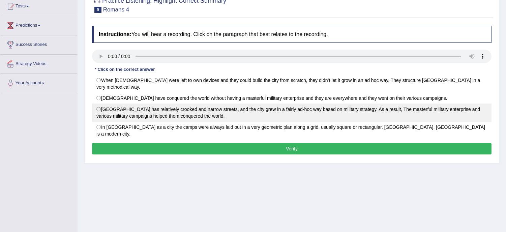
click at [110, 107] on label "[GEOGRAPHIC_DATA] has relatively crooked and narrow streets, and the city grew …" at bounding box center [292, 113] width 400 height 18
radio input "true"
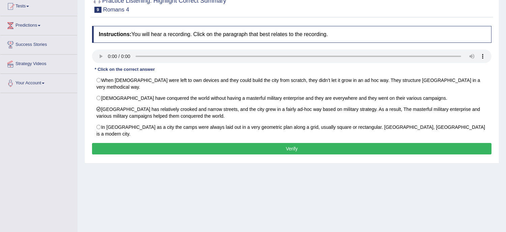
click at [244, 143] on button "Verify" at bounding box center [292, 148] width 400 height 11
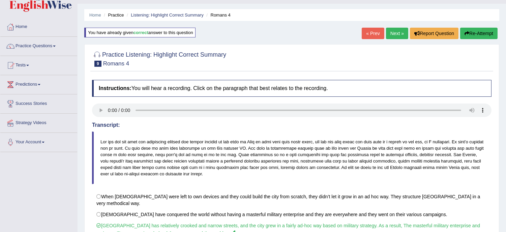
scroll to position [15, 0]
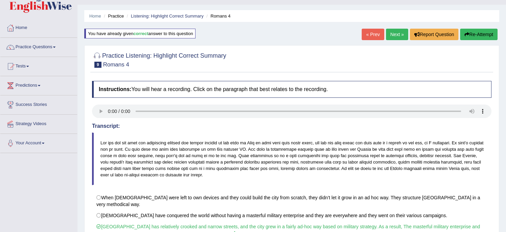
click at [399, 30] on link "Next »" at bounding box center [397, 34] width 22 height 11
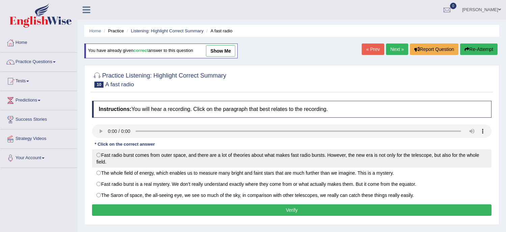
click at [96, 157] on label "Fast radio burst comes from outer space, and there are a lot of theories about …" at bounding box center [292, 158] width 400 height 18
radio input "true"
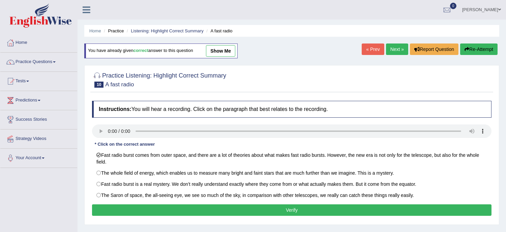
click at [186, 208] on button "Verify" at bounding box center [292, 209] width 400 height 11
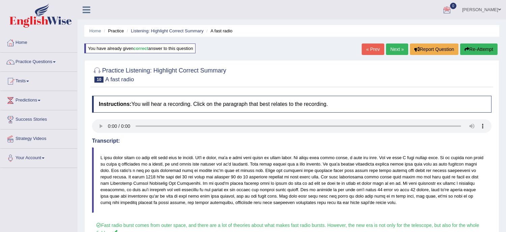
click at [395, 47] on link "Next »" at bounding box center [397, 49] width 22 height 11
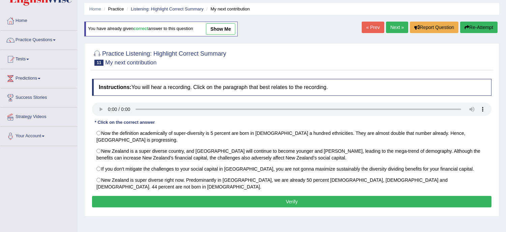
scroll to position [30, 0]
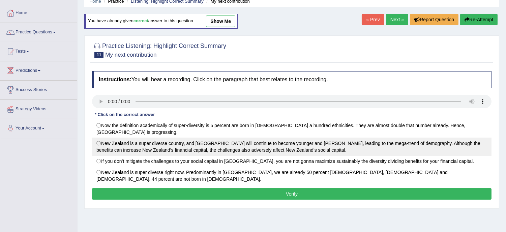
click at [100, 144] on label "New Zealand is a super diverse country, and [GEOGRAPHIC_DATA] will continue to …" at bounding box center [292, 147] width 400 height 18
radio input "true"
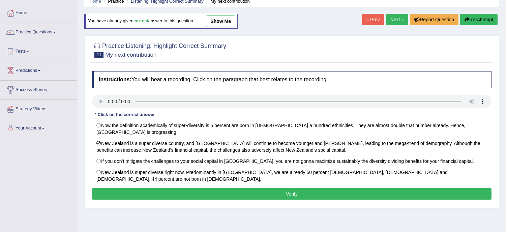
click at [197, 190] on button "Verify" at bounding box center [292, 193] width 400 height 11
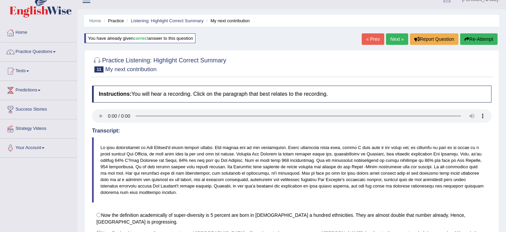
scroll to position [0, 0]
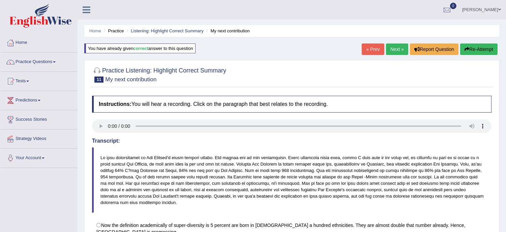
click at [389, 48] on link "Next »" at bounding box center [397, 49] width 22 height 11
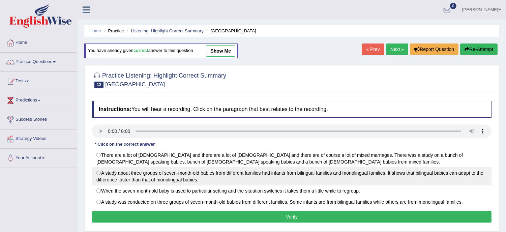
click at [117, 183] on label "A study about three groups of seven-month-old babies from different families ha…" at bounding box center [292, 176] width 400 height 18
radio input "true"
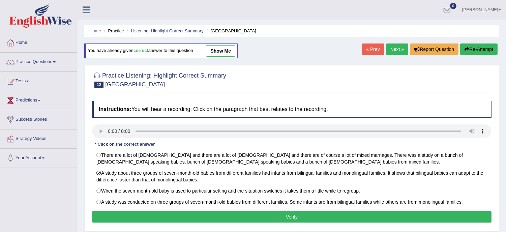
click at [267, 221] on button "Verify" at bounding box center [292, 216] width 400 height 11
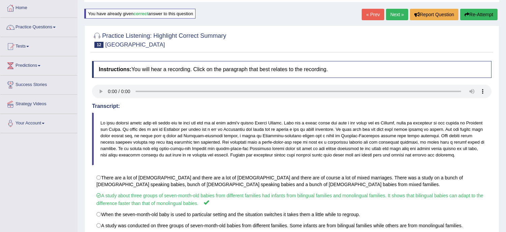
scroll to position [30, 0]
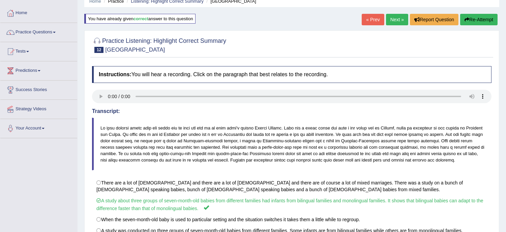
click at [389, 16] on link "Next »" at bounding box center [397, 19] width 22 height 11
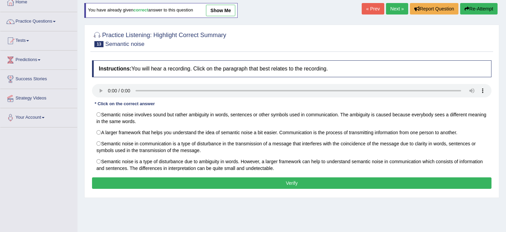
scroll to position [45, 0]
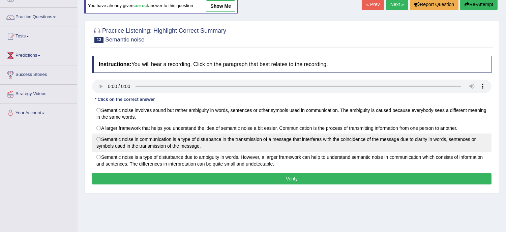
click at [128, 150] on label "Semantic noise in communication is a type of disturbance in the transmission of…" at bounding box center [292, 143] width 400 height 18
radio input "true"
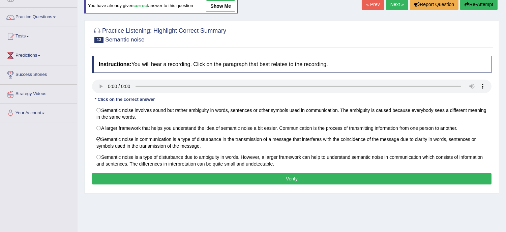
drag, startPoint x: 128, startPoint y: 150, endPoint x: 163, endPoint y: 179, distance: 44.5
click at [163, 179] on div "Instructions: You will hear a recording. Click on the paragraph that best relat…" at bounding box center [291, 121] width 403 height 137
click at [163, 179] on button "Verify" at bounding box center [292, 178] width 400 height 11
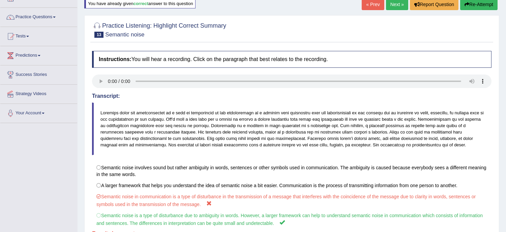
click at [475, 8] on button "Re-Attempt" at bounding box center [478, 4] width 37 height 11
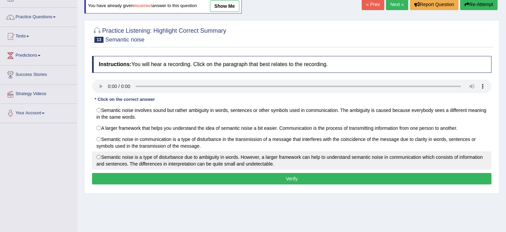
click at [177, 166] on label "Semantic noise is a type of disturbance due to ambiguity in words. However, a l…" at bounding box center [292, 160] width 400 height 18
radio input "true"
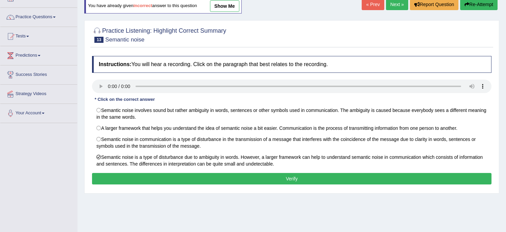
click at [204, 181] on button "Verify" at bounding box center [292, 178] width 400 height 11
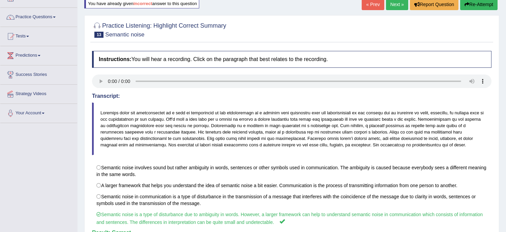
click at [397, 7] on link "Next »" at bounding box center [397, 4] width 22 height 11
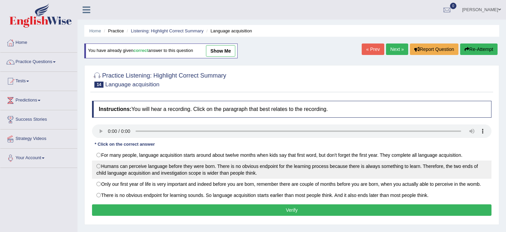
click at [105, 163] on label "Humans can perceive language before they were born. There is no obvious endpoin…" at bounding box center [292, 170] width 400 height 18
radio input "true"
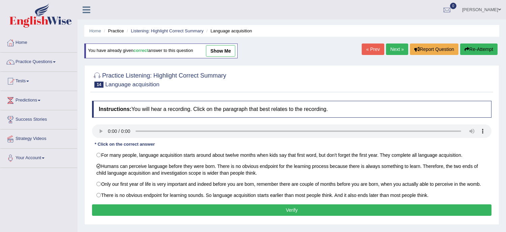
click at [127, 206] on button "Verify" at bounding box center [292, 209] width 400 height 11
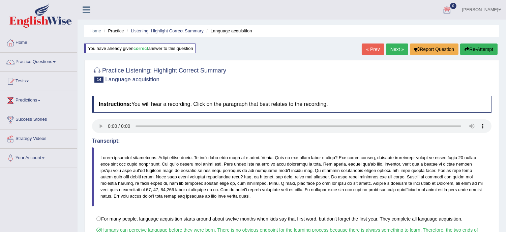
click at [400, 46] on link "Next »" at bounding box center [397, 49] width 22 height 11
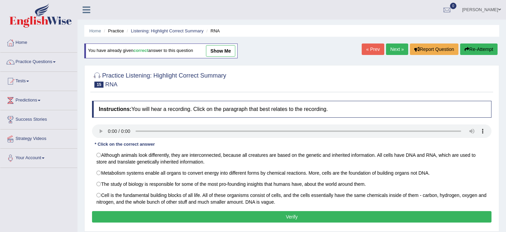
click at [400, 46] on link "Next »" at bounding box center [397, 49] width 22 height 11
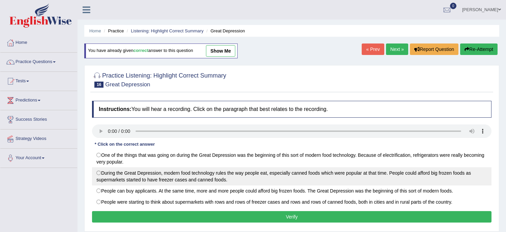
click at [96, 171] on label "During the Great Depression, modern food technology rules the way people eat, e…" at bounding box center [292, 176] width 400 height 18
radio input "true"
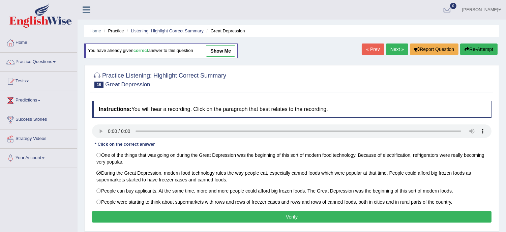
click at [276, 216] on button "Verify" at bounding box center [292, 216] width 400 height 11
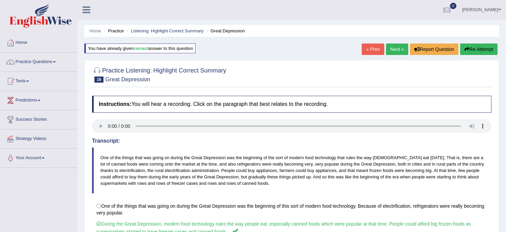
click at [391, 50] on link "Next »" at bounding box center [397, 49] width 22 height 11
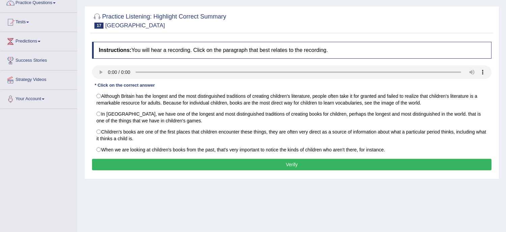
scroll to position [60, 0]
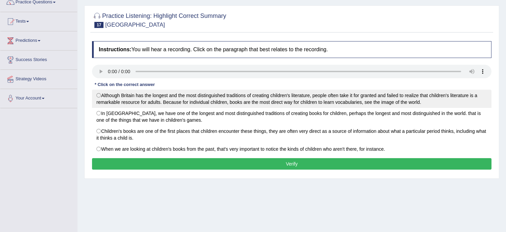
click at [98, 96] on label "Although Britain has the longest and the most distinguished traditions of creat…" at bounding box center [292, 99] width 400 height 18
radio input "true"
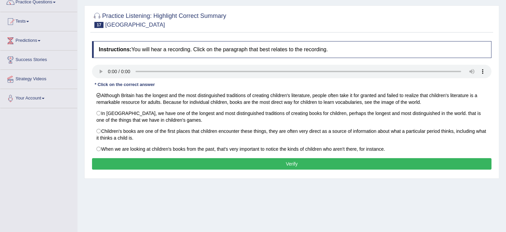
click at [205, 168] on button "Verify" at bounding box center [292, 163] width 400 height 11
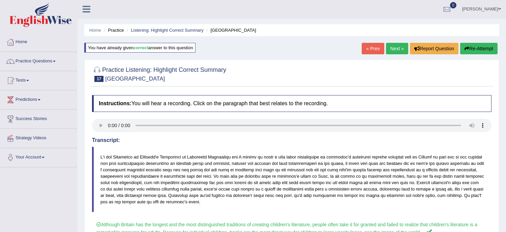
scroll to position [0, 0]
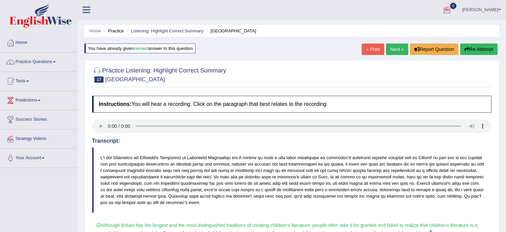
click at [390, 40] on div "Home Practice Listening: Highlight Correct Summary [GEOGRAPHIC_DATA] You have a…" at bounding box center [292, 168] width 429 height 337
click at [392, 49] on link "Next »" at bounding box center [397, 49] width 22 height 11
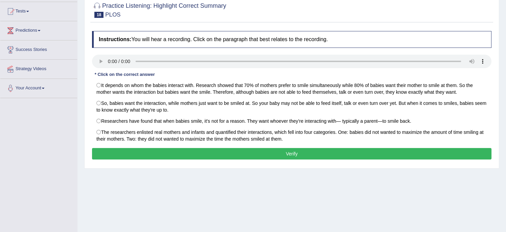
scroll to position [75, 0]
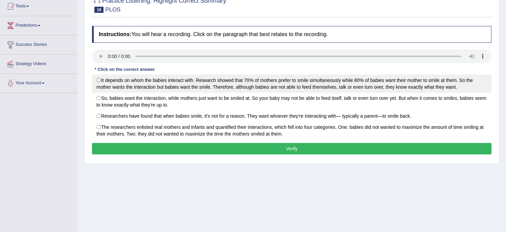
click at [98, 82] on label "It depends on whom the babies interact with. Research showed that 70% of mother…" at bounding box center [292, 84] width 400 height 18
radio input "true"
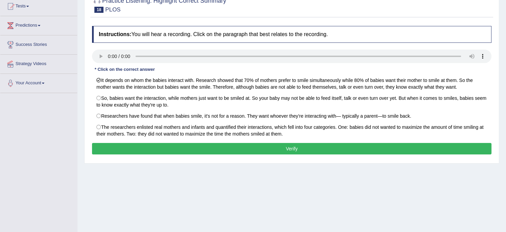
click at [224, 150] on button "Verify" at bounding box center [292, 148] width 400 height 11
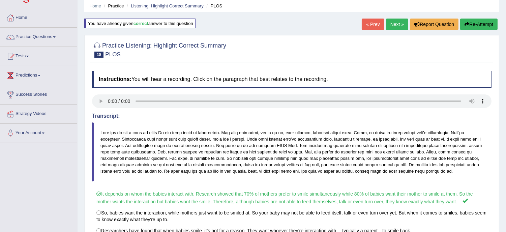
scroll to position [15, 0]
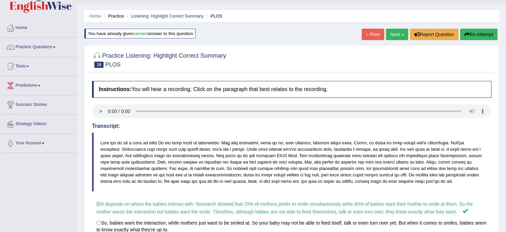
click at [396, 30] on link "Next »" at bounding box center [397, 34] width 22 height 11
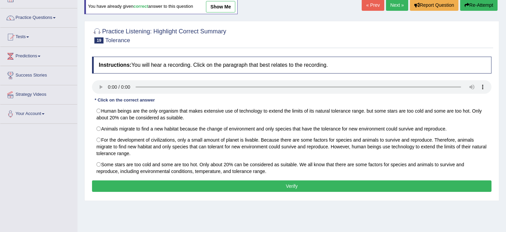
scroll to position [45, 0]
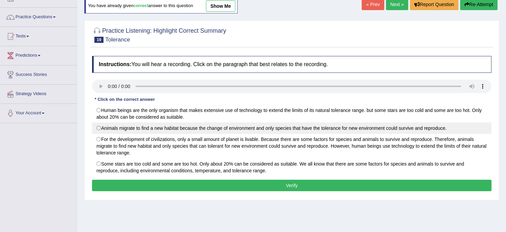
click at [100, 132] on label "Animals migrate to find a new habitat because the change of environment and onl…" at bounding box center [292, 127] width 400 height 11
radio input "true"
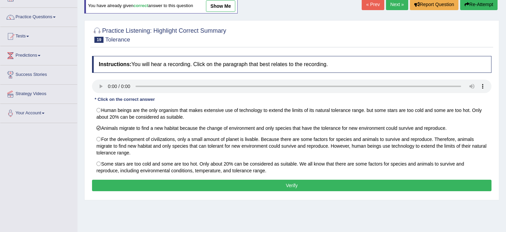
click at [171, 184] on button "Verify" at bounding box center [292, 185] width 400 height 11
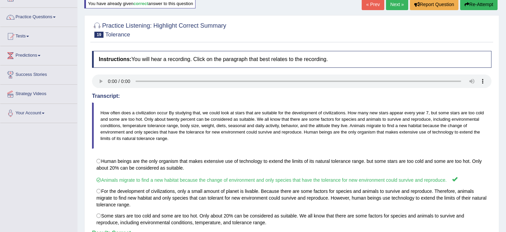
click at [395, 6] on link "Next »" at bounding box center [397, 4] width 22 height 11
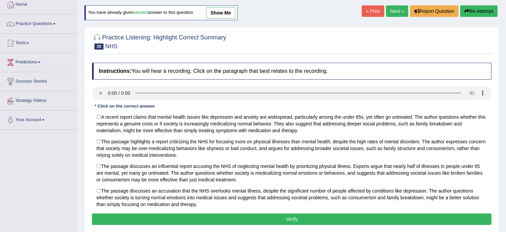
scroll to position [45, 0]
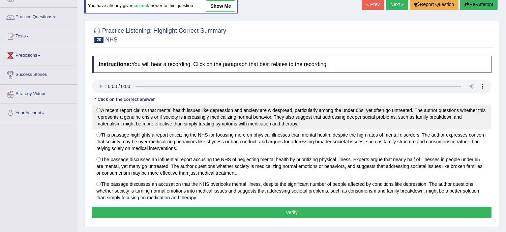
click at [100, 109] on label "A recent report claims that mental health issues like depression and anxiety ar…" at bounding box center [292, 117] width 400 height 25
radio input "true"
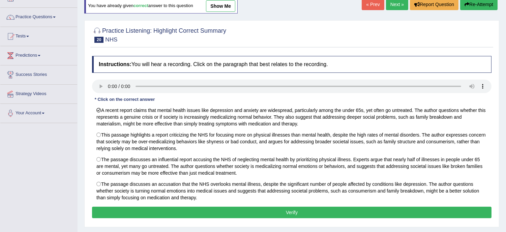
click at [224, 218] on button "Verify" at bounding box center [292, 212] width 400 height 11
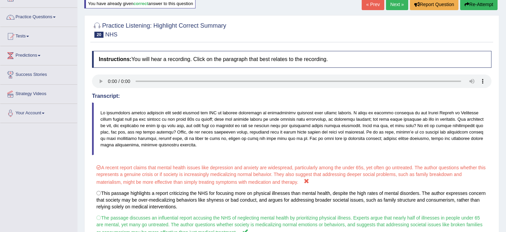
scroll to position [30, 0]
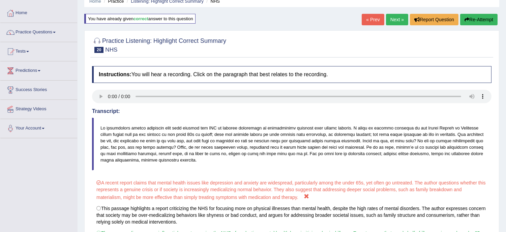
click at [478, 15] on button "Re-Attempt" at bounding box center [478, 19] width 37 height 11
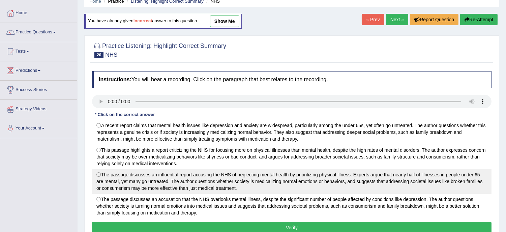
click at [102, 175] on label "The passage discusses an influential report accusing the NHS of neglecting ment…" at bounding box center [292, 181] width 400 height 25
radio input "true"
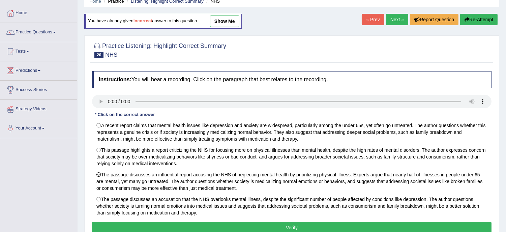
click at [249, 228] on button "Verify" at bounding box center [292, 227] width 400 height 11
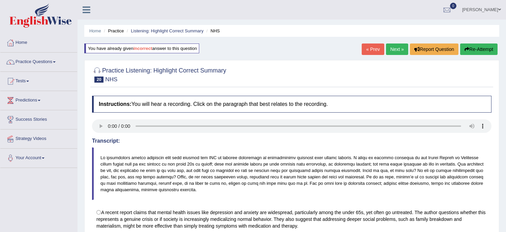
click at [397, 47] on link "Next »" at bounding box center [397, 49] width 22 height 11
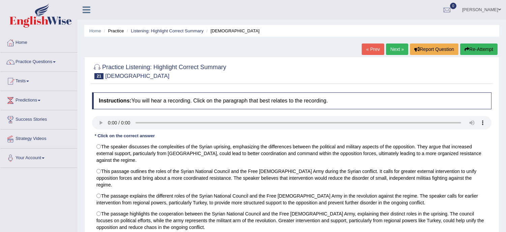
click at [502, 222] on div "Home Practice Listening: Highlight Correct Summary [DEMOGRAPHIC_DATA] « Prev Ne…" at bounding box center [292, 168] width 429 height 337
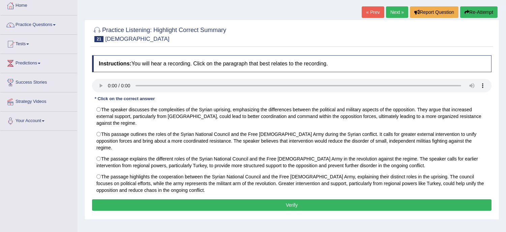
scroll to position [45, 0]
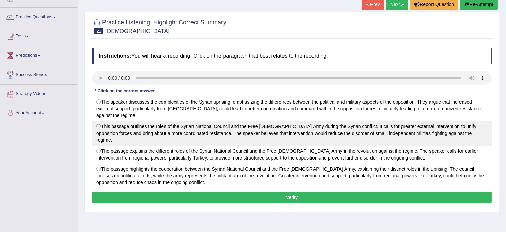
click at [109, 137] on label "This passage outlines the roles of the Syrian National Council and the Free [DE…" at bounding box center [292, 133] width 400 height 25
radio input "true"
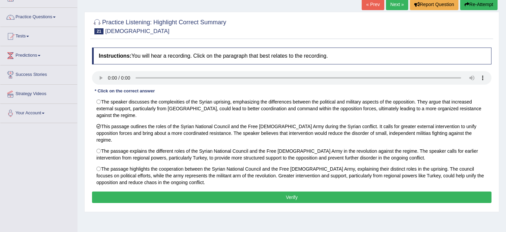
click at [213, 193] on button "Verify" at bounding box center [292, 197] width 400 height 11
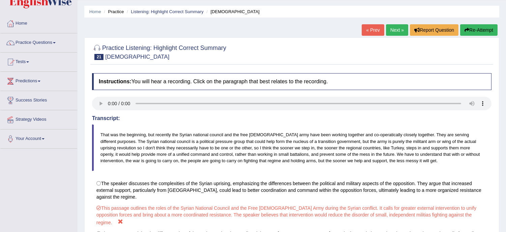
scroll to position [15, 0]
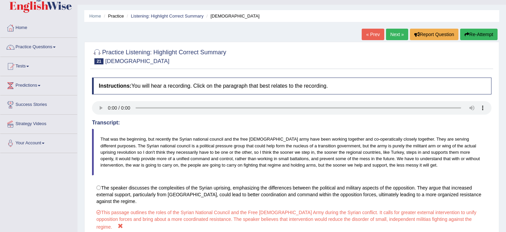
click at [480, 30] on button "Re-Attempt" at bounding box center [478, 34] width 37 height 11
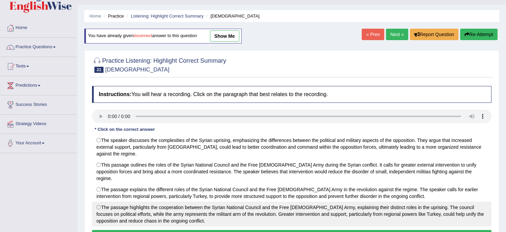
click at [102, 202] on label "The passage highlights the cooperation between the Syrian National Council and …" at bounding box center [292, 214] width 400 height 25
radio input "true"
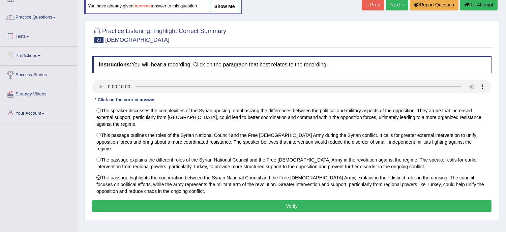
scroll to position [45, 0]
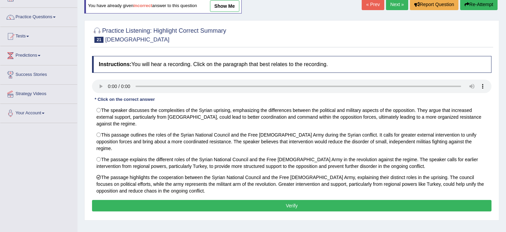
click at [353, 200] on button "Verify" at bounding box center [292, 205] width 400 height 11
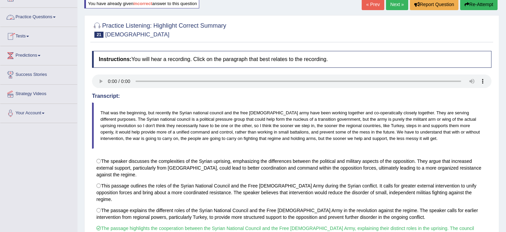
click at [36, 16] on link "Practice Questions" at bounding box center [38, 16] width 77 height 17
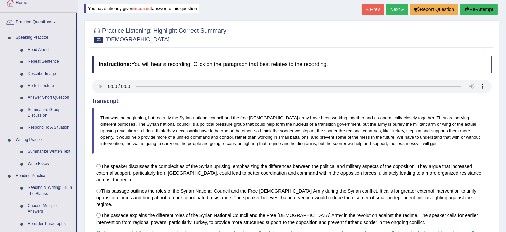
scroll to position [26, 0]
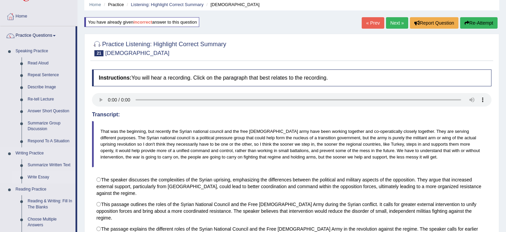
click at [47, 175] on link "Write Essay" at bounding box center [50, 177] width 51 height 12
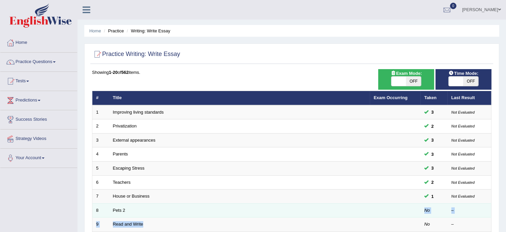
drag, startPoint x: 181, startPoint y: 218, endPoint x: 144, endPoint y: 209, distance: 38.0
click at [114, 209] on link "Pets 2" at bounding box center [119, 210] width 12 height 5
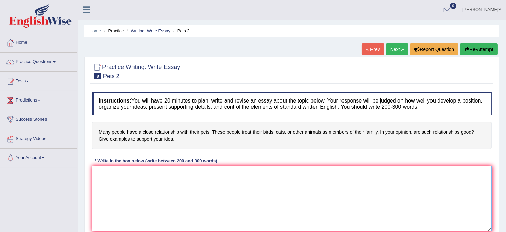
click at [98, 174] on textarea at bounding box center [292, 198] width 400 height 65
type textarea "t"
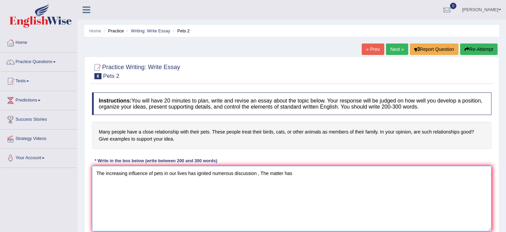
click at [269, 176] on textarea "The increasing influence of pets in our lives has ignited numerous discussion ,…" at bounding box center [292, 198] width 400 height 65
click at [301, 174] on textarea "The increasing influence of pets in our lives has ignited numerous discussion ,…" at bounding box center [292, 198] width 400 height 65
click at [312, 175] on textarea "The increasing influence of pets in our lives has ignited numerous discussion ,…" at bounding box center [292, 198] width 400 height 65
click at [327, 183] on textarea "The increasing influence of pets in our lives has ignited numerous discussion ,…" at bounding box center [292, 198] width 400 height 65
click at [317, 174] on textarea "The increasing influence of pets in our lives has ignited numerous discussion ,…" at bounding box center [292, 198] width 400 height 65
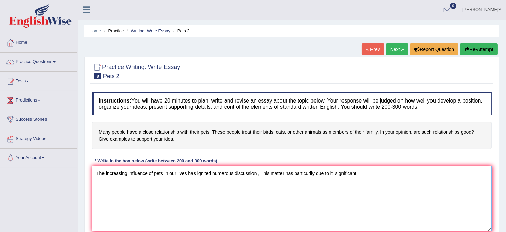
type textarea "The increasing influence of pets in our lives has ignited numerous discussion ,…"
